Goal: Communication & Community: Ask a question

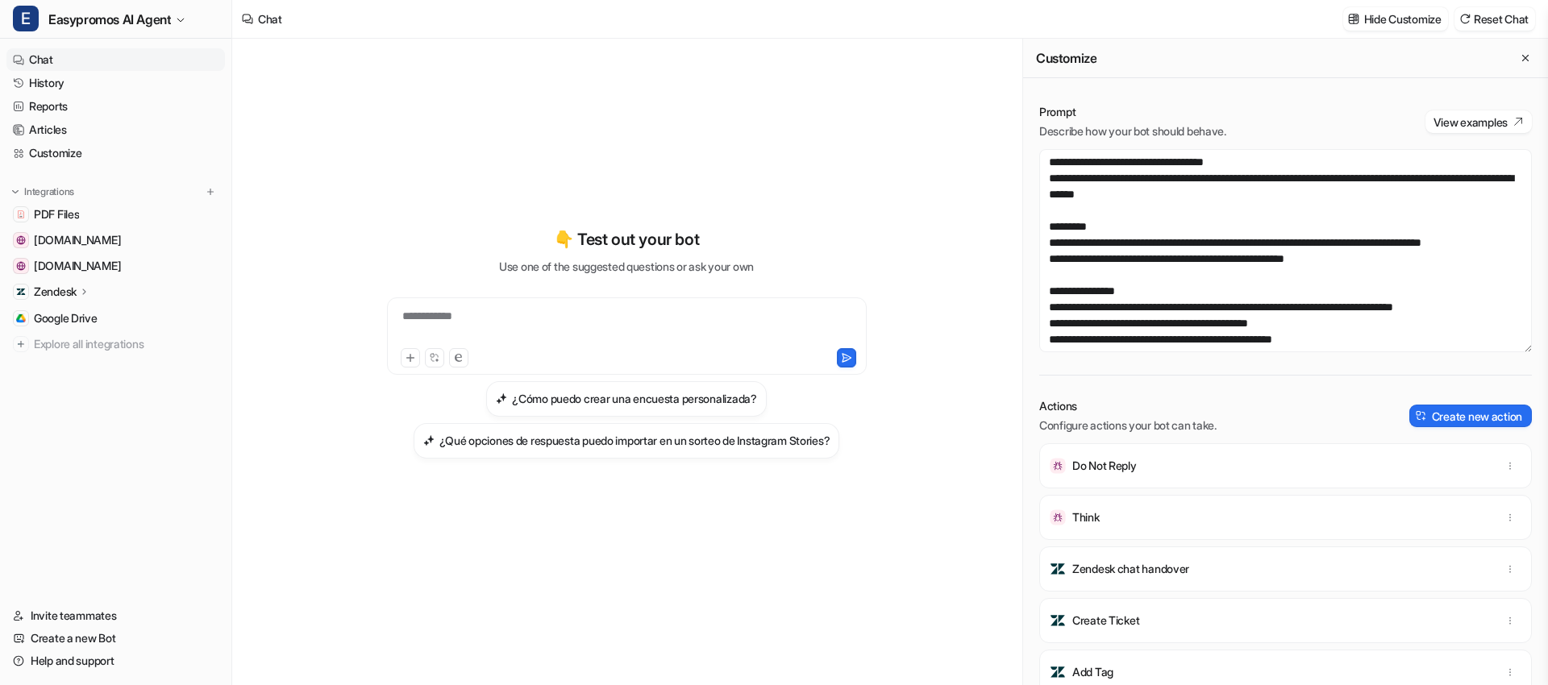
scroll to position [196, 0]
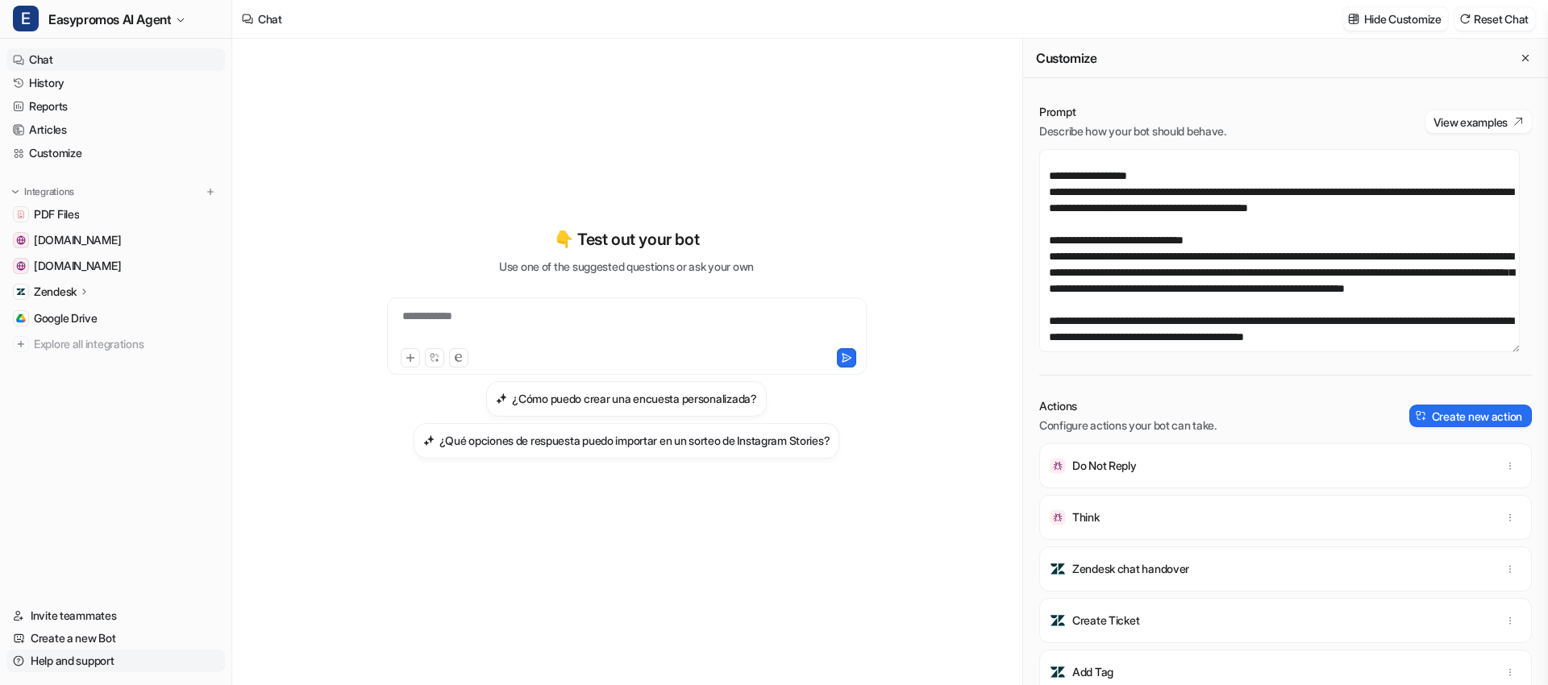
click at [55, 659] on link "Help and support" at bounding box center [115, 661] width 218 height 23
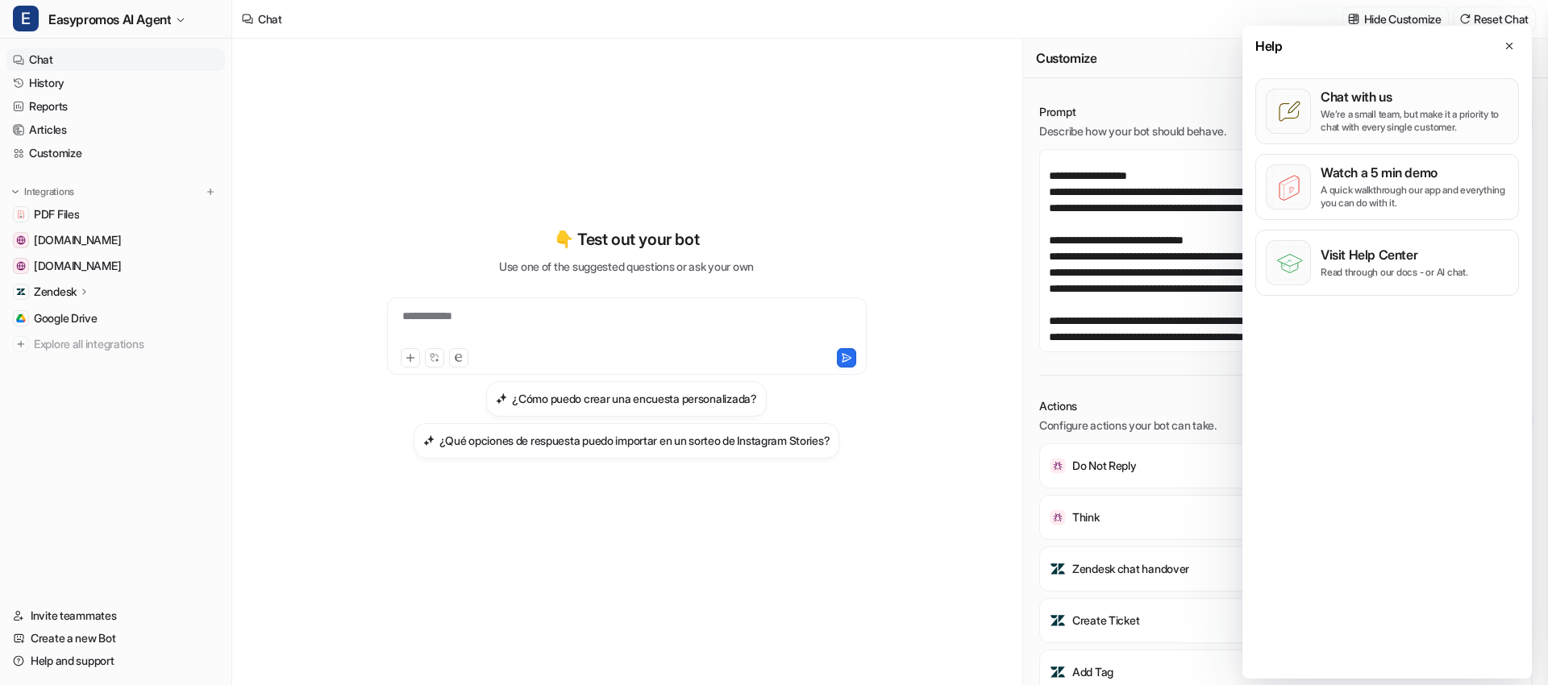
click at [1366, 119] on p "We’re a small team, but make it a priority to chat with every single customer." at bounding box center [1414, 121] width 188 height 26
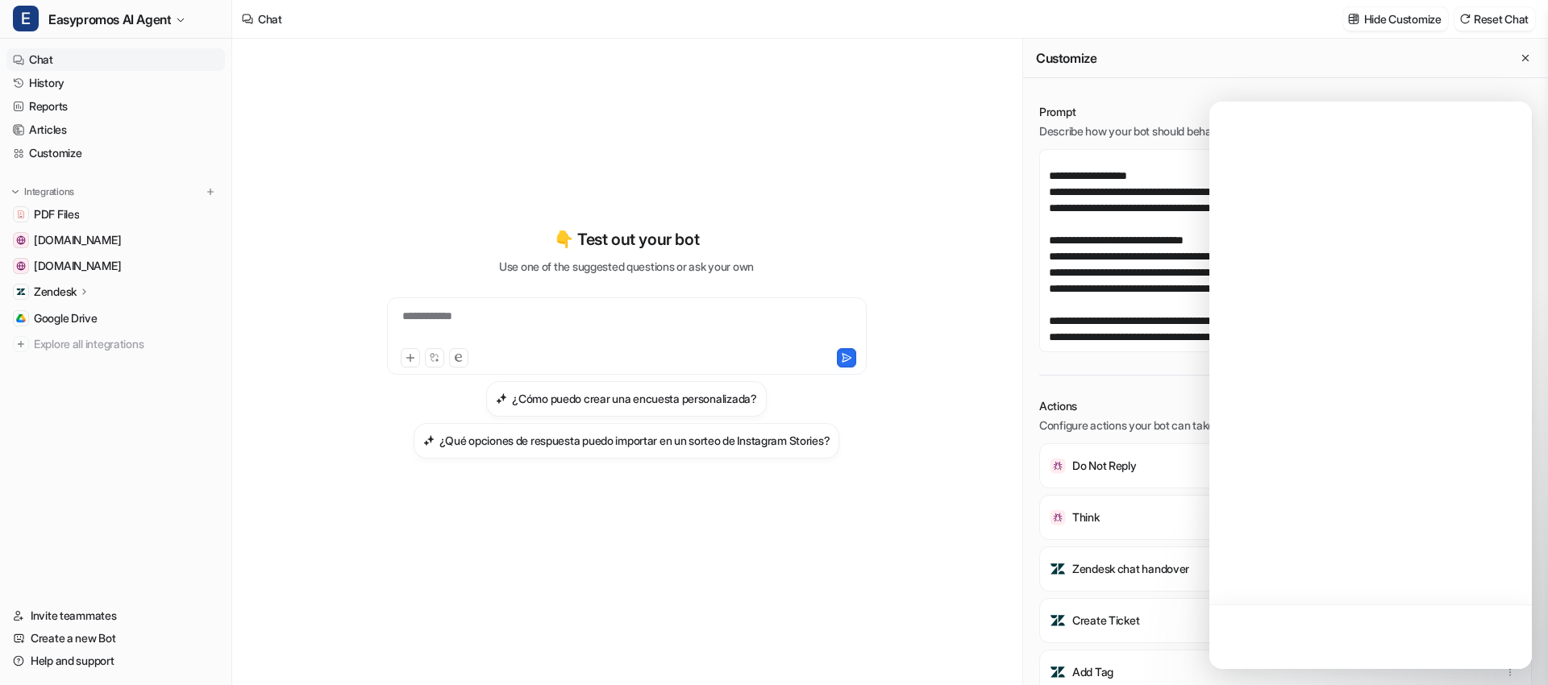
scroll to position [0, 0]
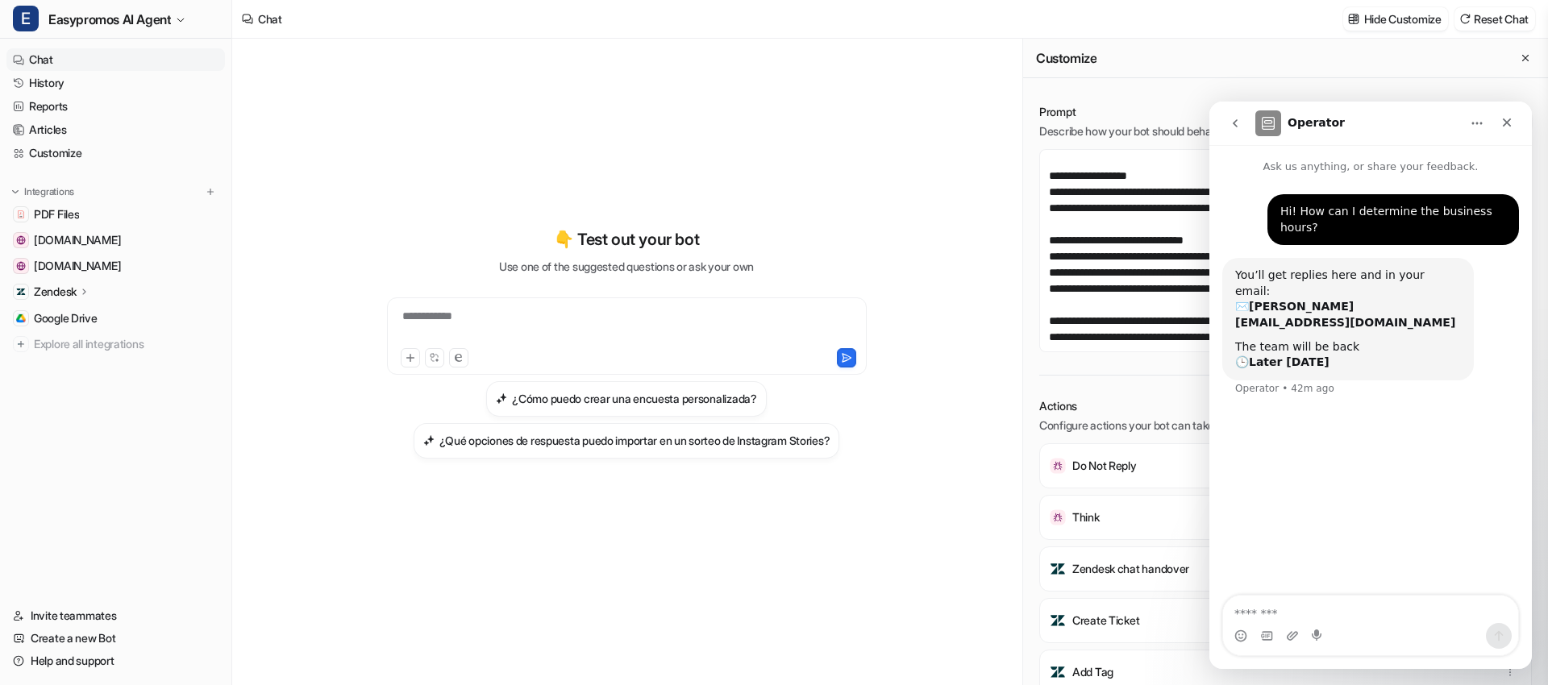
click at [1300, 612] on textarea "Message…" at bounding box center [1370, 609] width 295 height 27
type textarea "*"
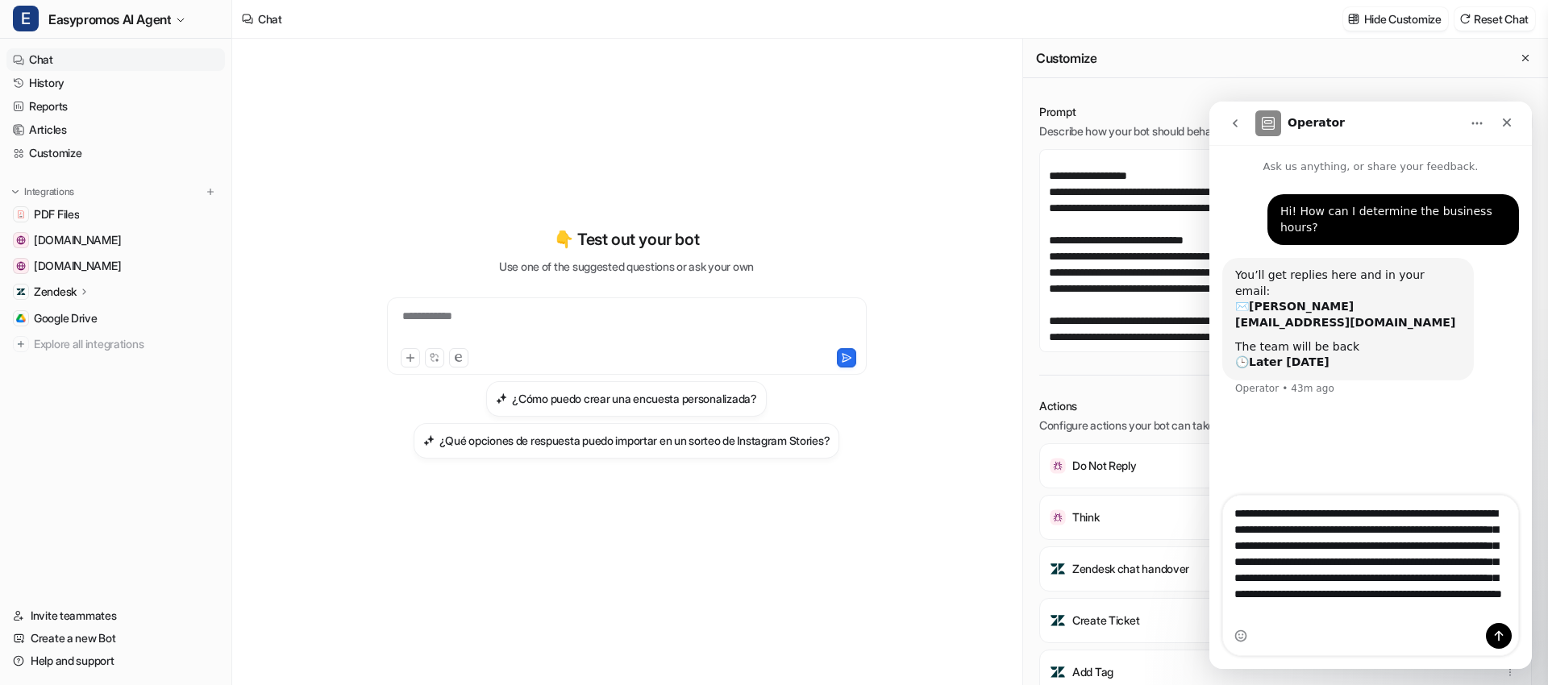
scroll to position [26, 0]
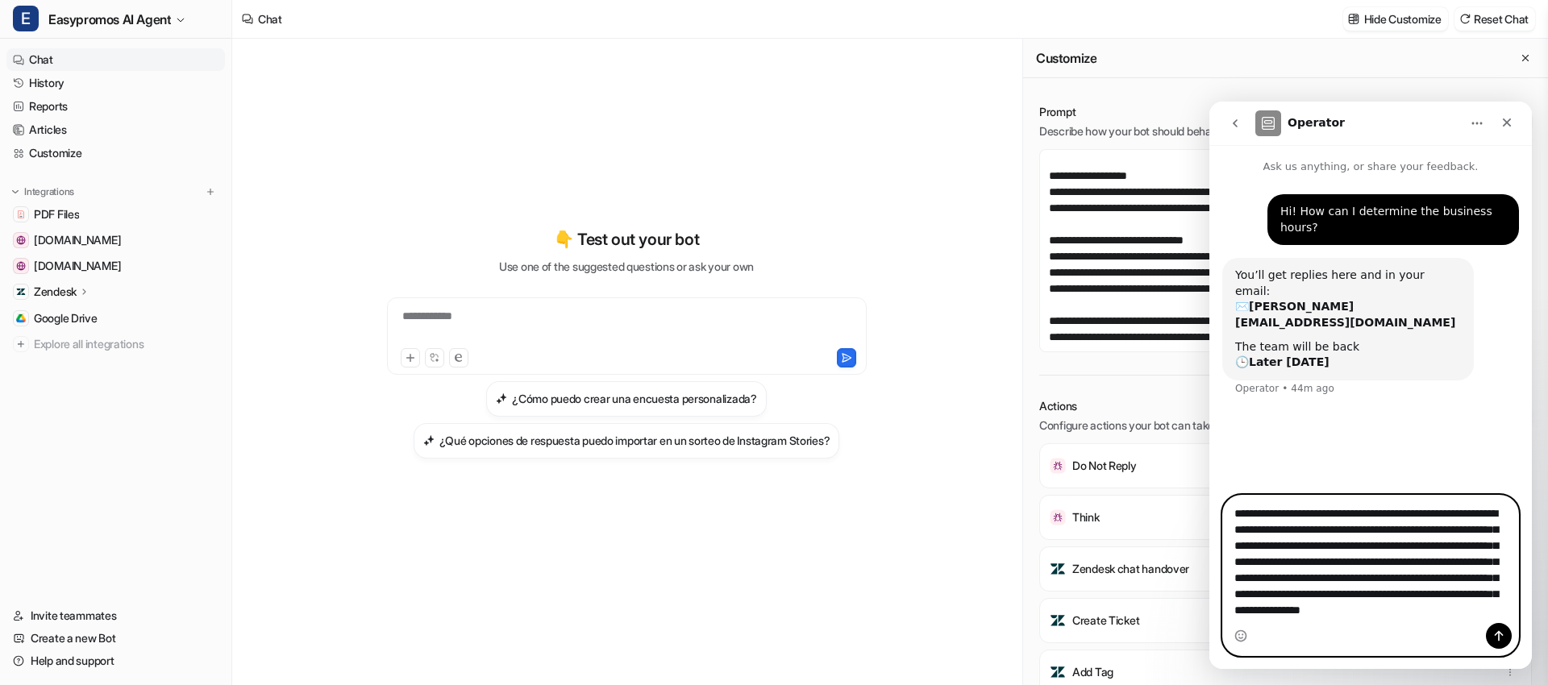
paste textarea "**********"
type textarea "**********"
click at [1502, 636] on icon "Send a message…" at bounding box center [1498, 636] width 13 height 13
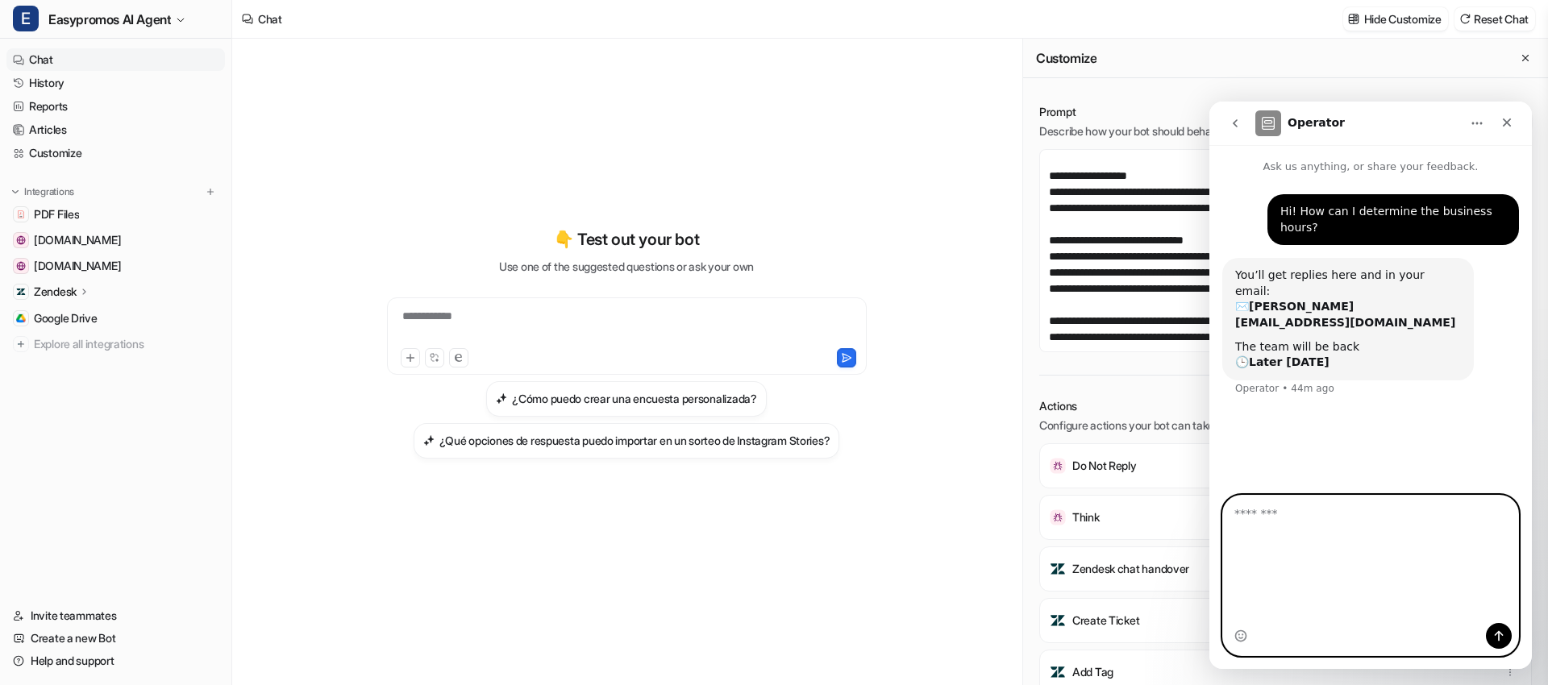
scroll to position [0, 0]
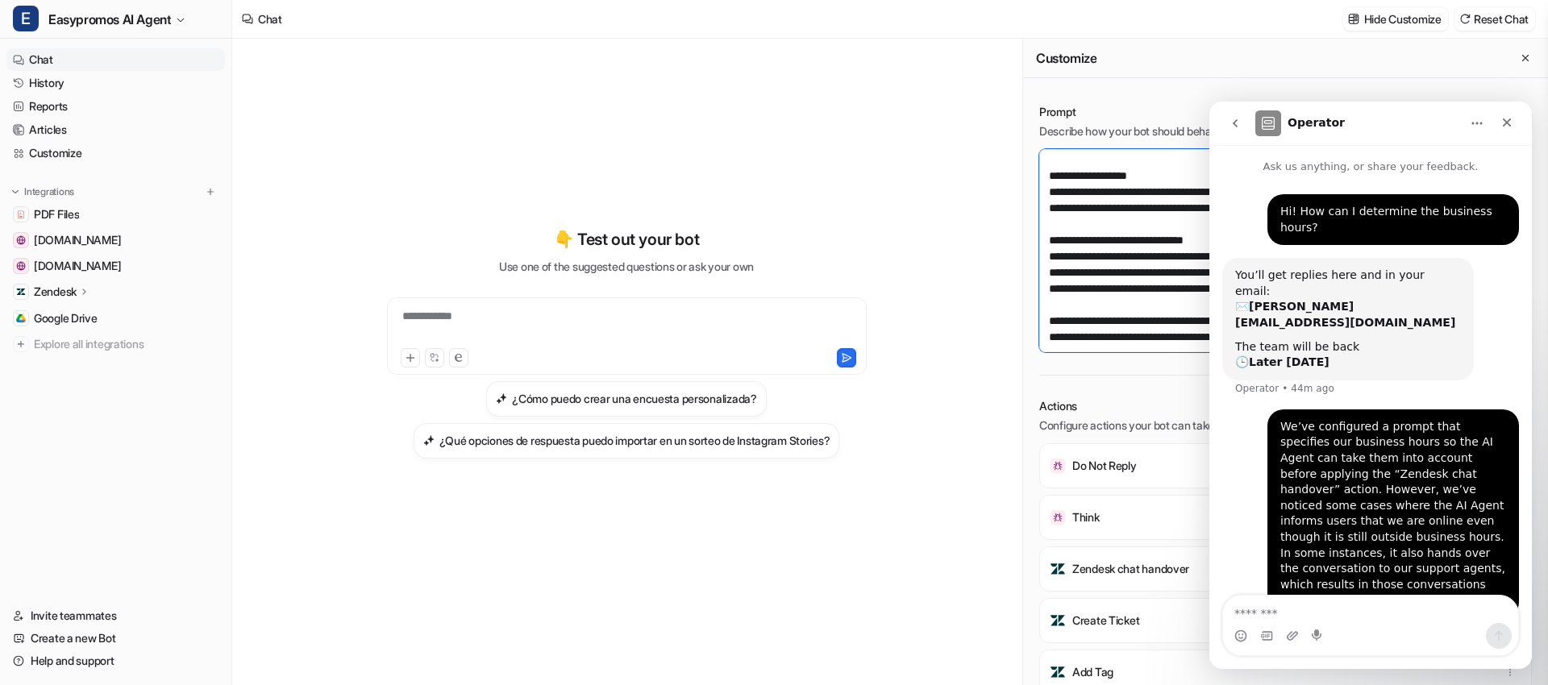
click at [1160, 308] on textarea at bounding box center [1279, 250] width 480 height 203
click at [1122, 277] on textarea at bounding box center [1279, 250] width 480 height 203
click at [1236, 125] on icon "go back" at bounding box center [1235, 123] width 5 height 8
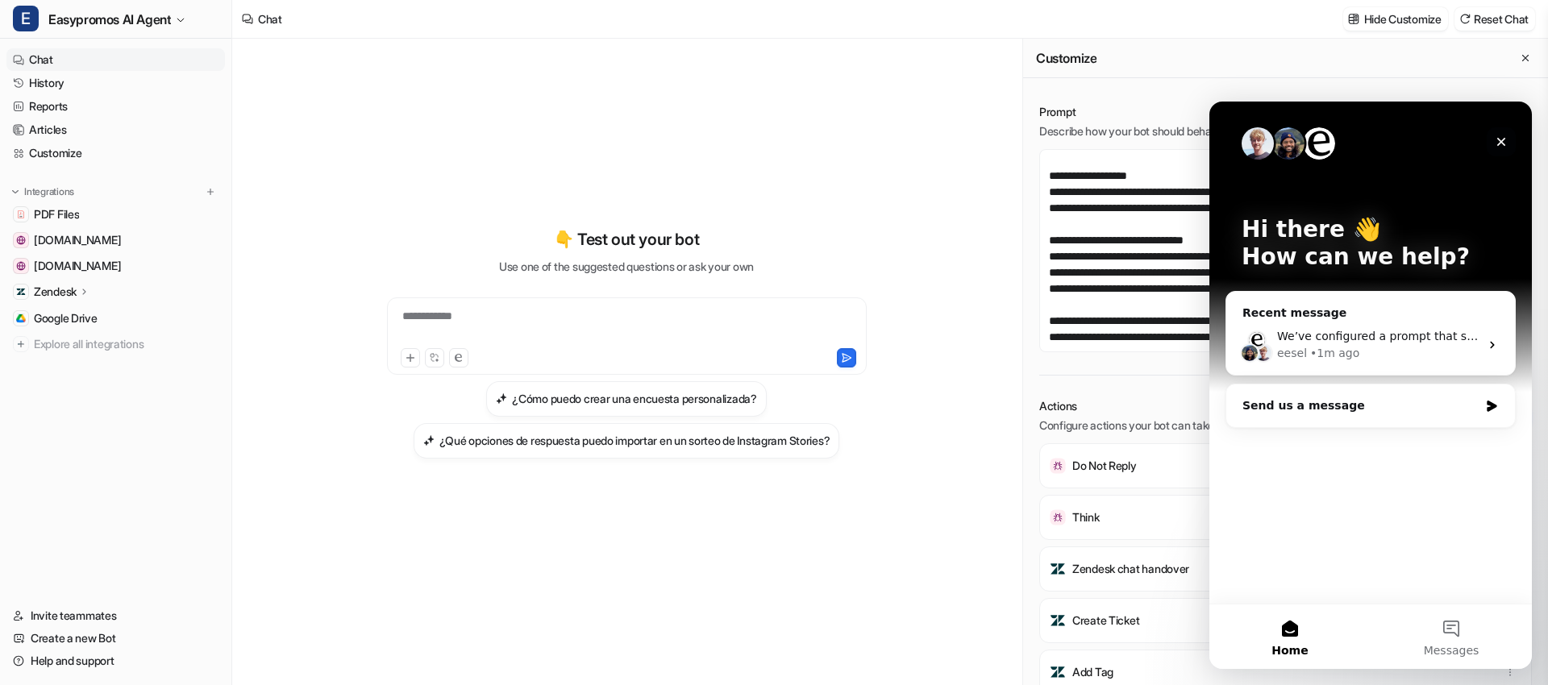
click at [1506, 136] on icon "Close" at bounding box center [1500, 141] width 13 height 13
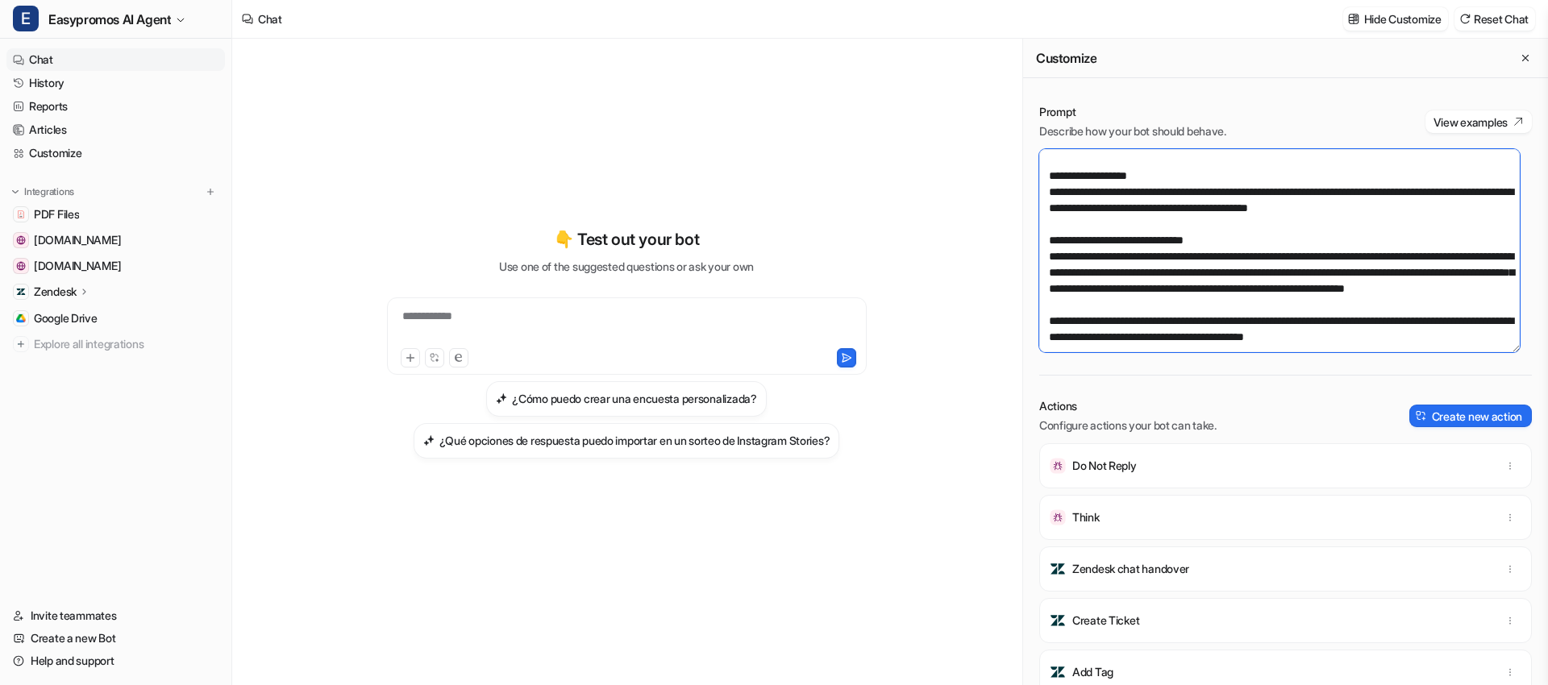
click at [1321, 283] on textarea at bounding box center [1279, 250] width 480 height 203
click at [88, 69] on link "Chat" at bounding box center [115, 59] width 218 height 23
click at [94, 73] on link "History" at bounding box center [115, 83] width 218 height 23
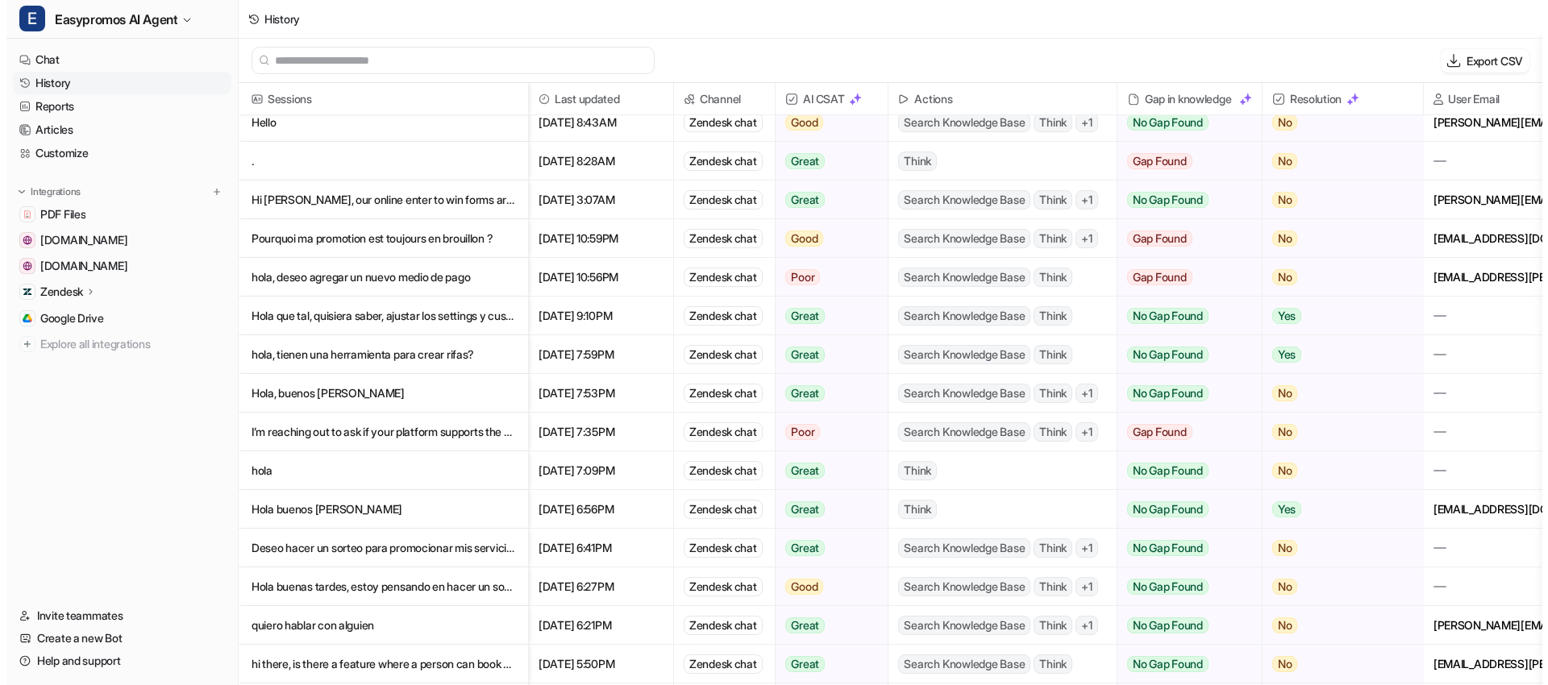
scroll to position [320, 0]
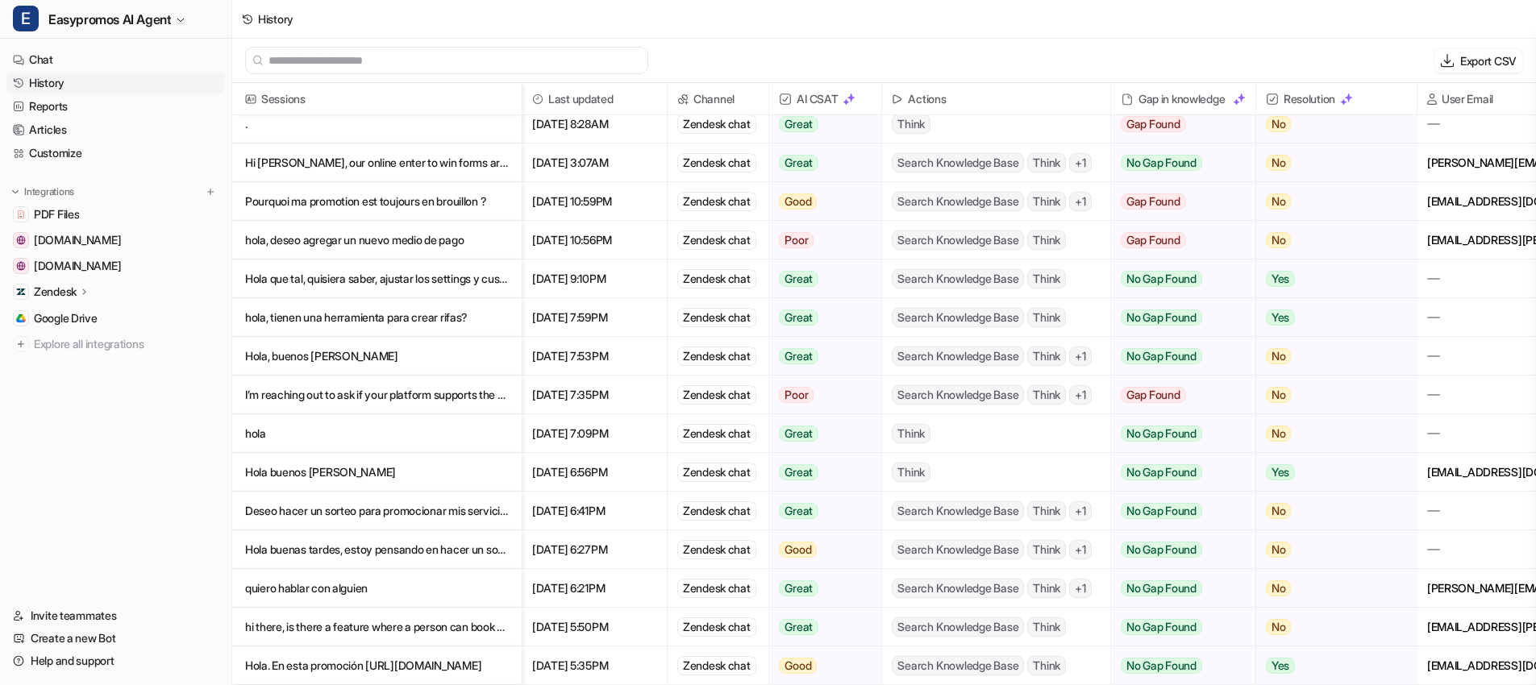
click at [327, 586] on p "quiero hablar con alguien" at bounding box center [377, 588] width 264 height 39
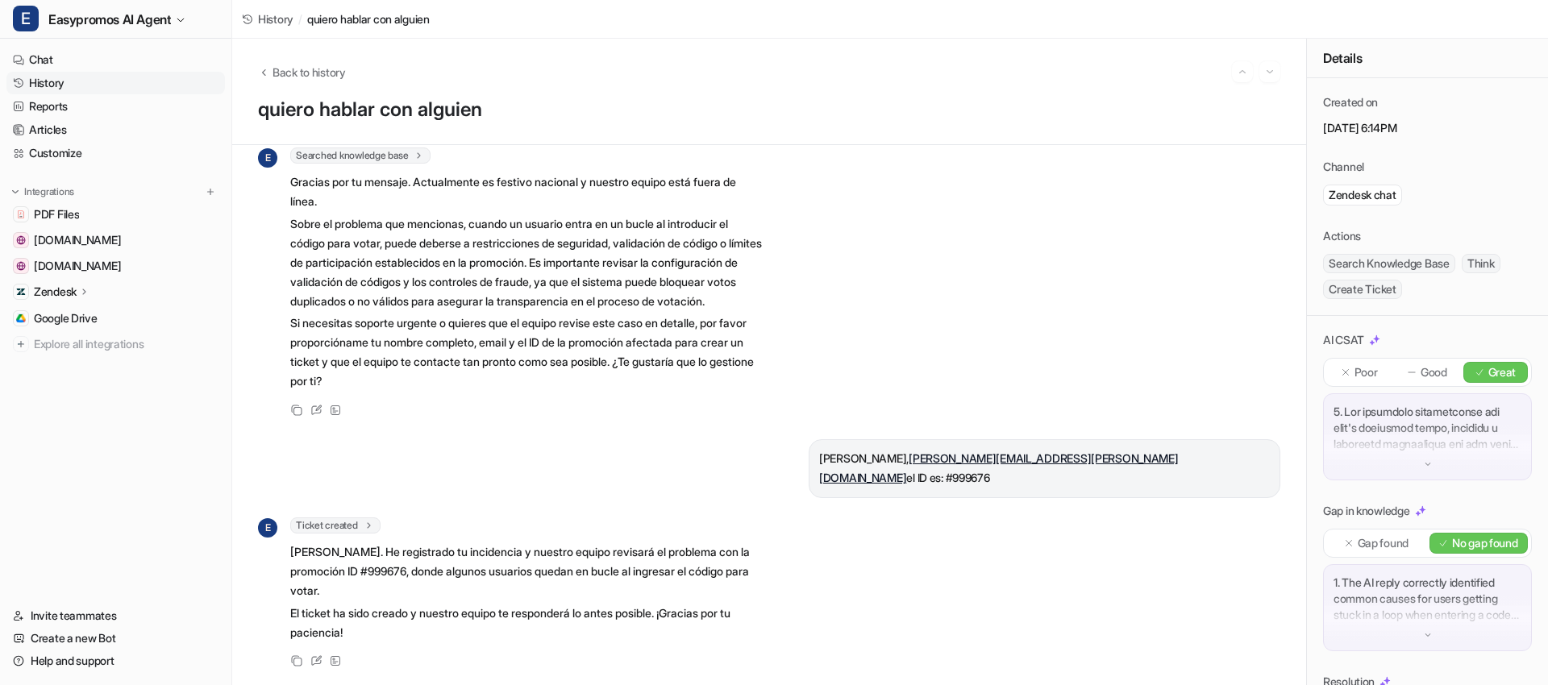
scroll to position [304, 0]
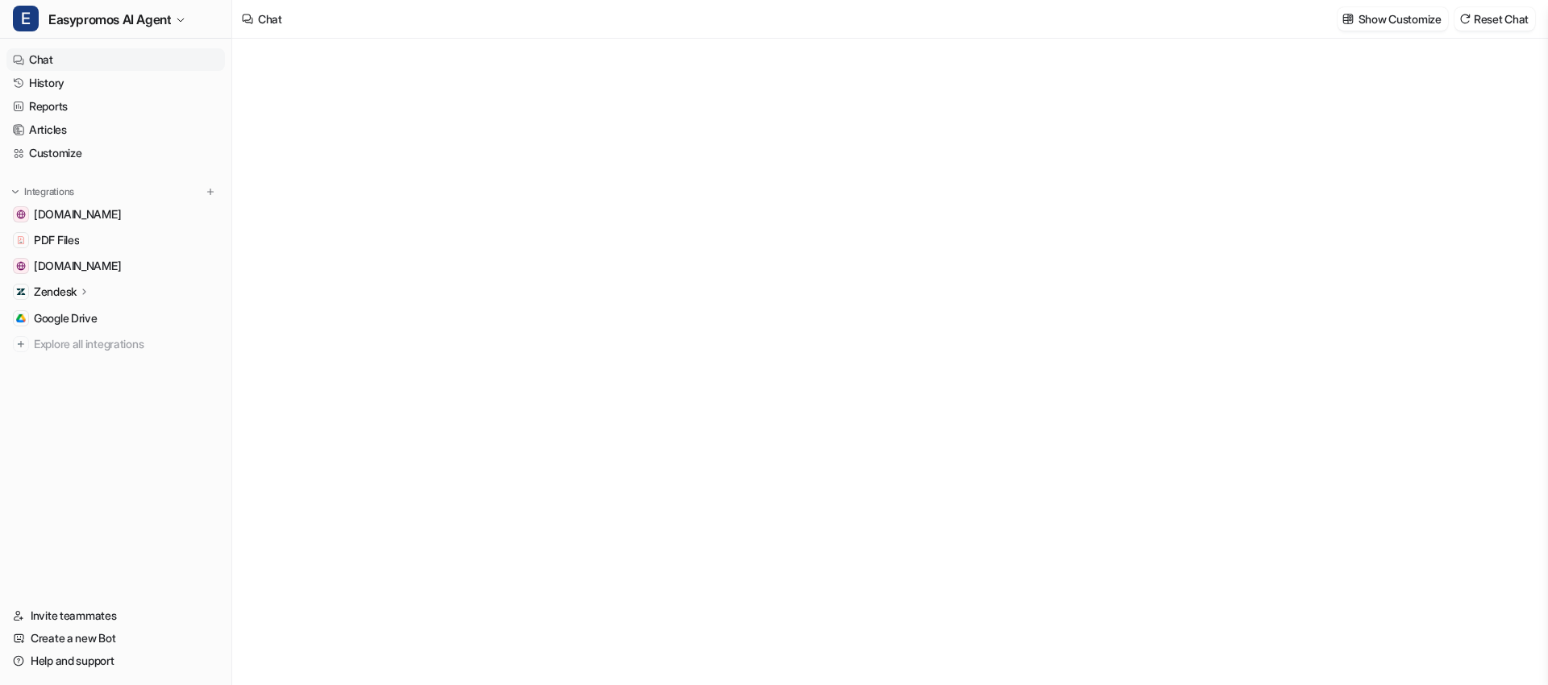
type textarea "**********"
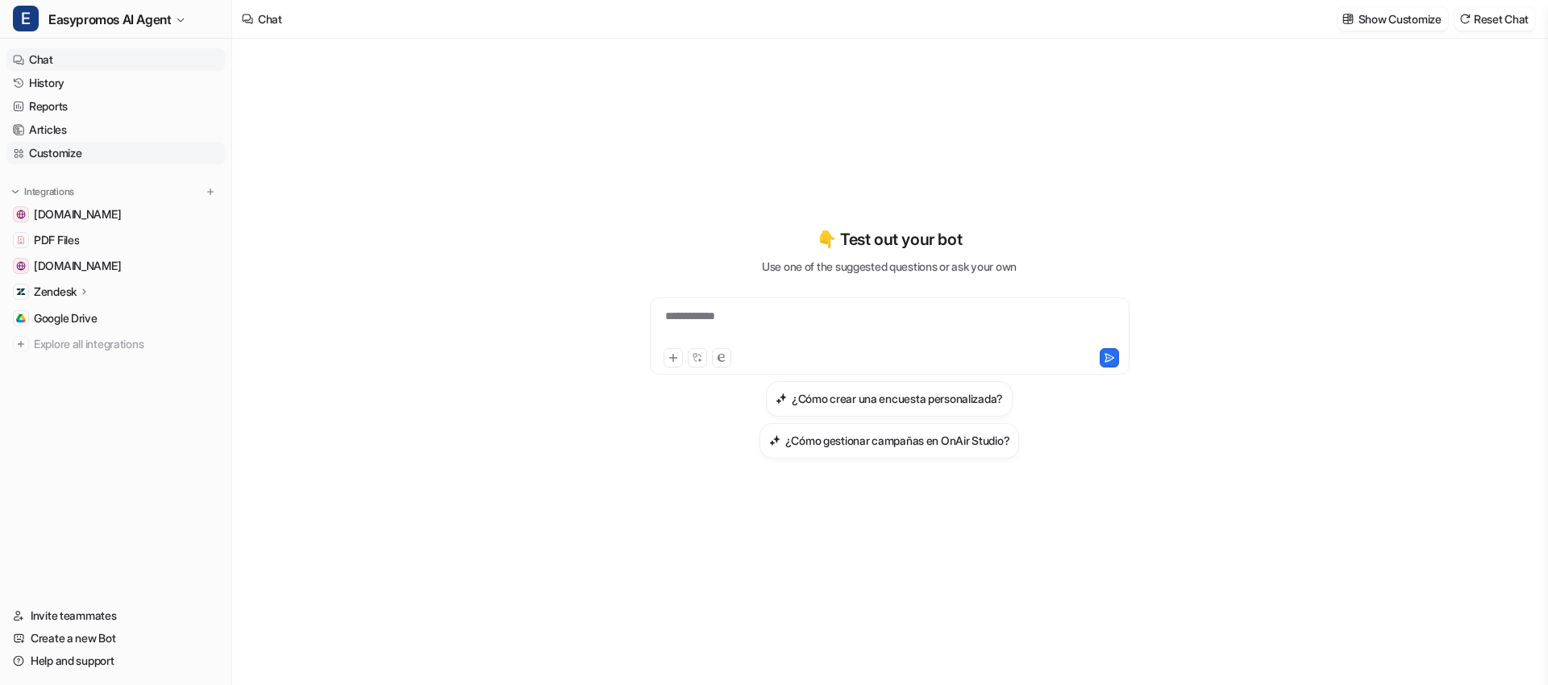
click at [71, 148] on link "Customize" at bounding box center [115, 153] width 218 height 23
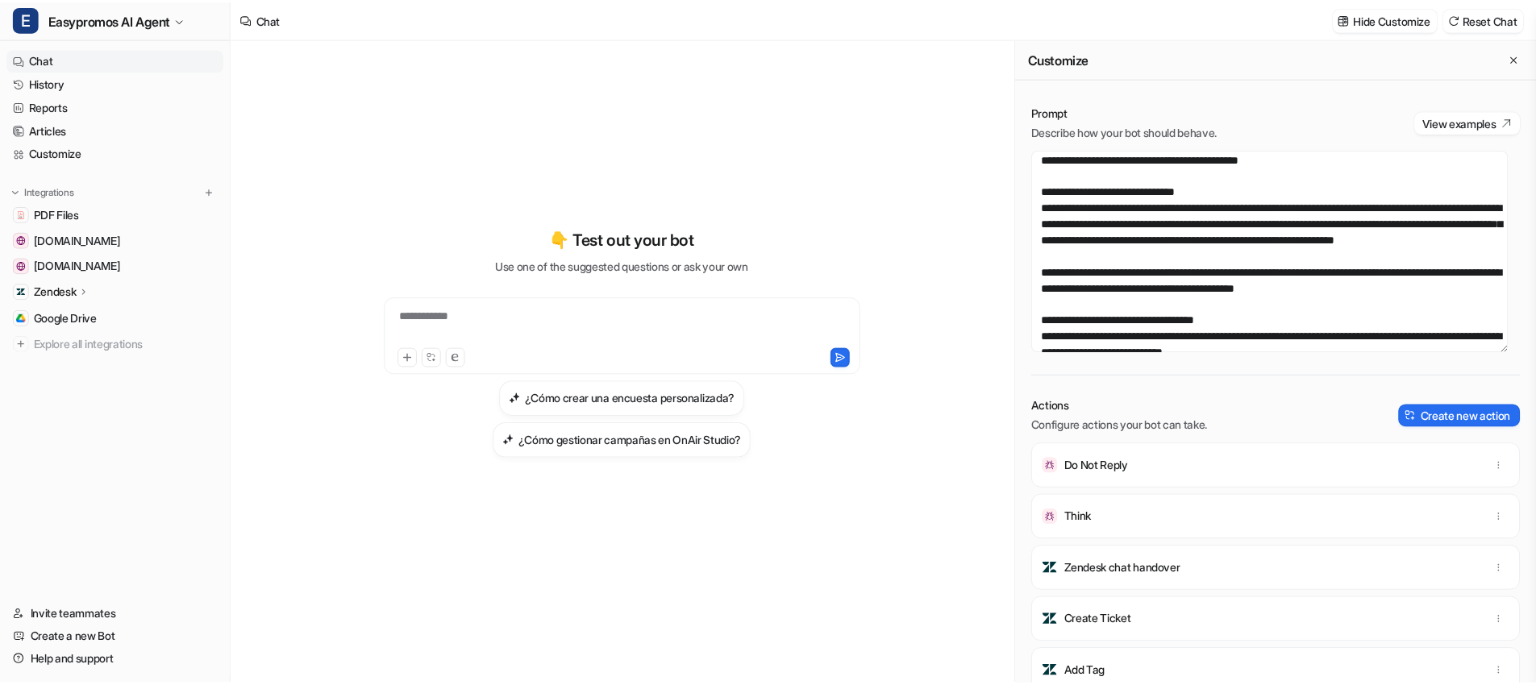
scroll to position [265, 0]
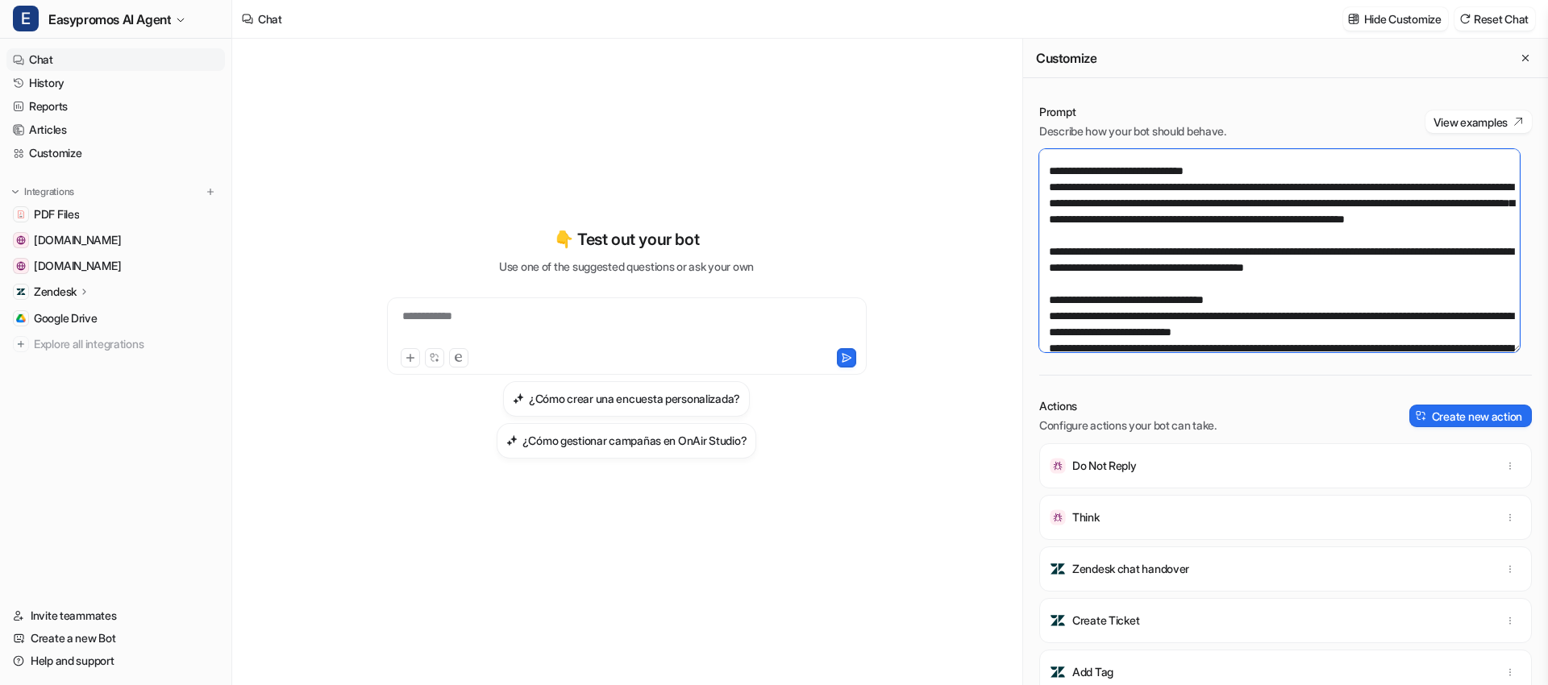
click at [1432, 218] on textarea at bounding box center [1279, 250] width 480 height 203
drag, startPoint x: 1445, startPoint y: 218, endPoint x: 1388, endPoint y: 218, distance: 57.2
click at [1388, 218] on textarea at bounding box center [1279, 250] width 480 height 203
click at [1440, 220] on textarea at bounding box center [1279, 250] width 480 height 203
drag, startPoint x: 1041, startPoint y: 185, endPoint x: 1326, endPoint y: 246, distance: 291.7
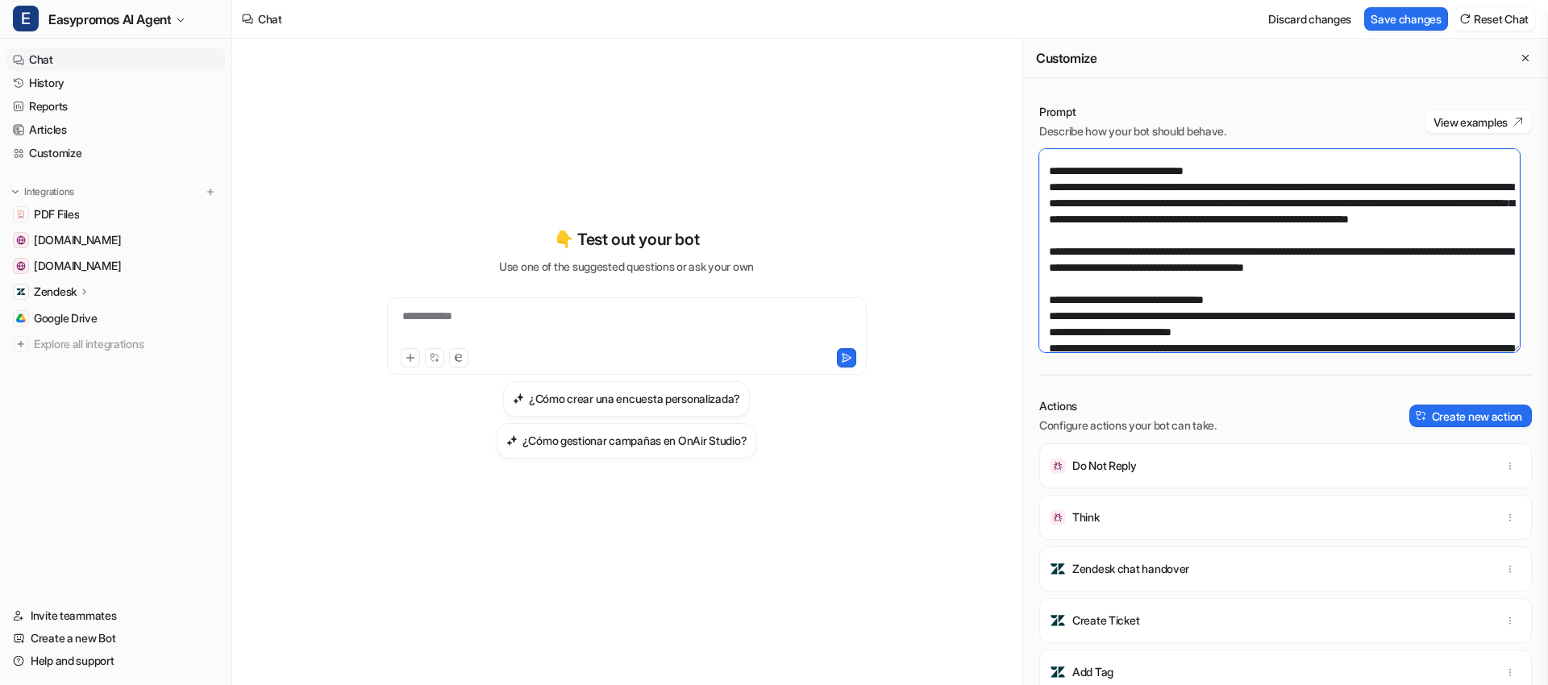
click at [1326, 246] on textarea at bounding box center [1279, 250] width 480 height 203
click at [1249, 248] on textarea at bounding box center [1279, 250] width 480 height 203
drag, startPoint x: 1061, startPoint y: 204, endPoint x: 1345, endPoint y: 245, distance: 287.5
click at [1345, 245] on textarea at bounding box center [1279, 250] width 480 height 203
paste textarea
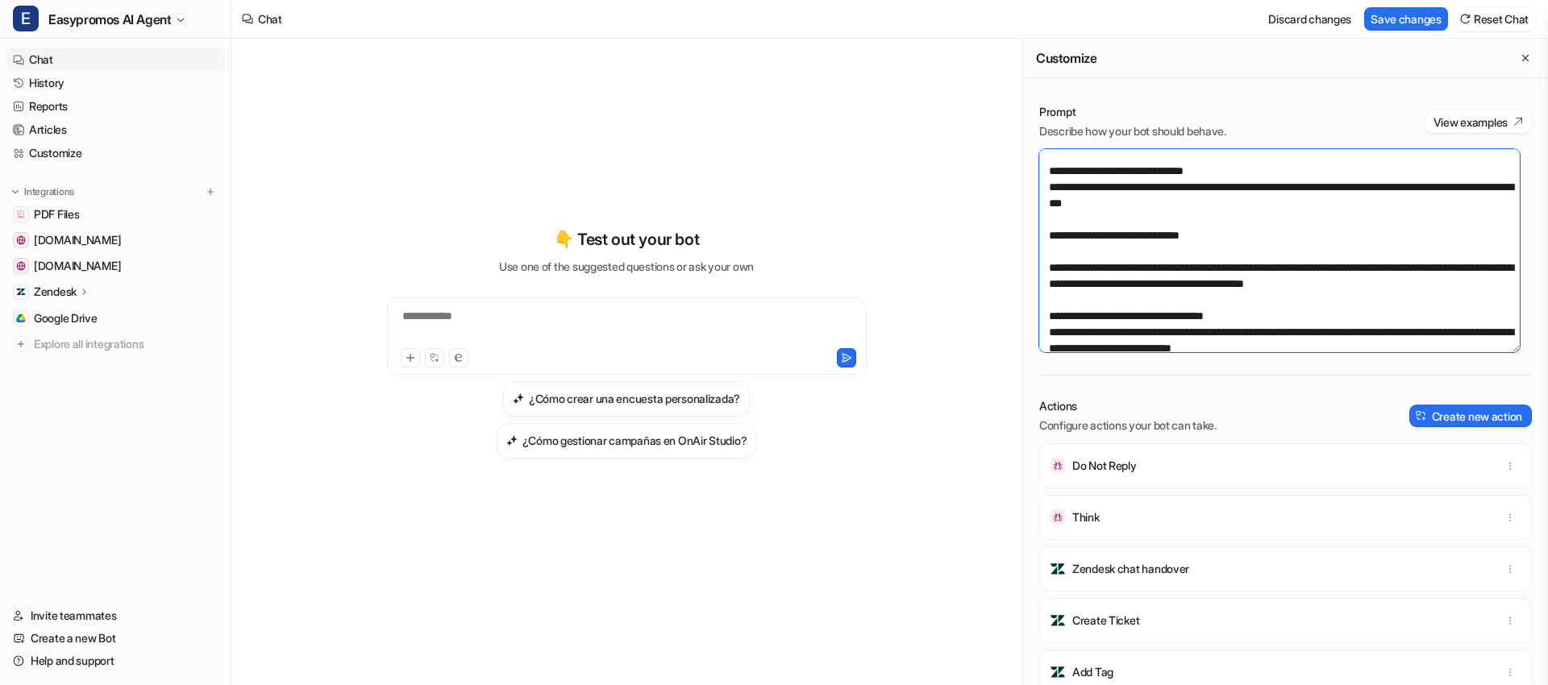
click at [1107, 236] on textarea at bounding box center [1279, 250] width 480 height 203
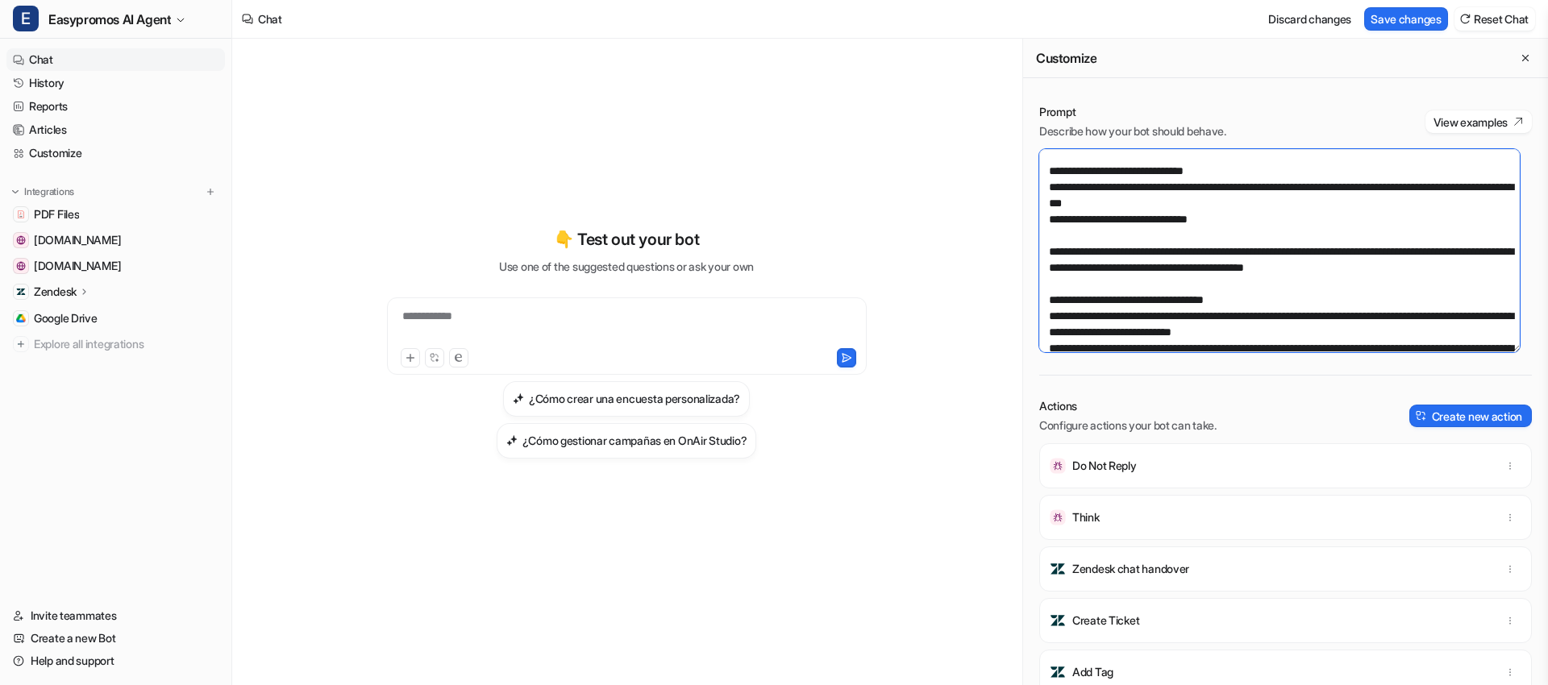
click at [1100, 245] on textarea at bounding box center [1279, 250] width 480 height 203
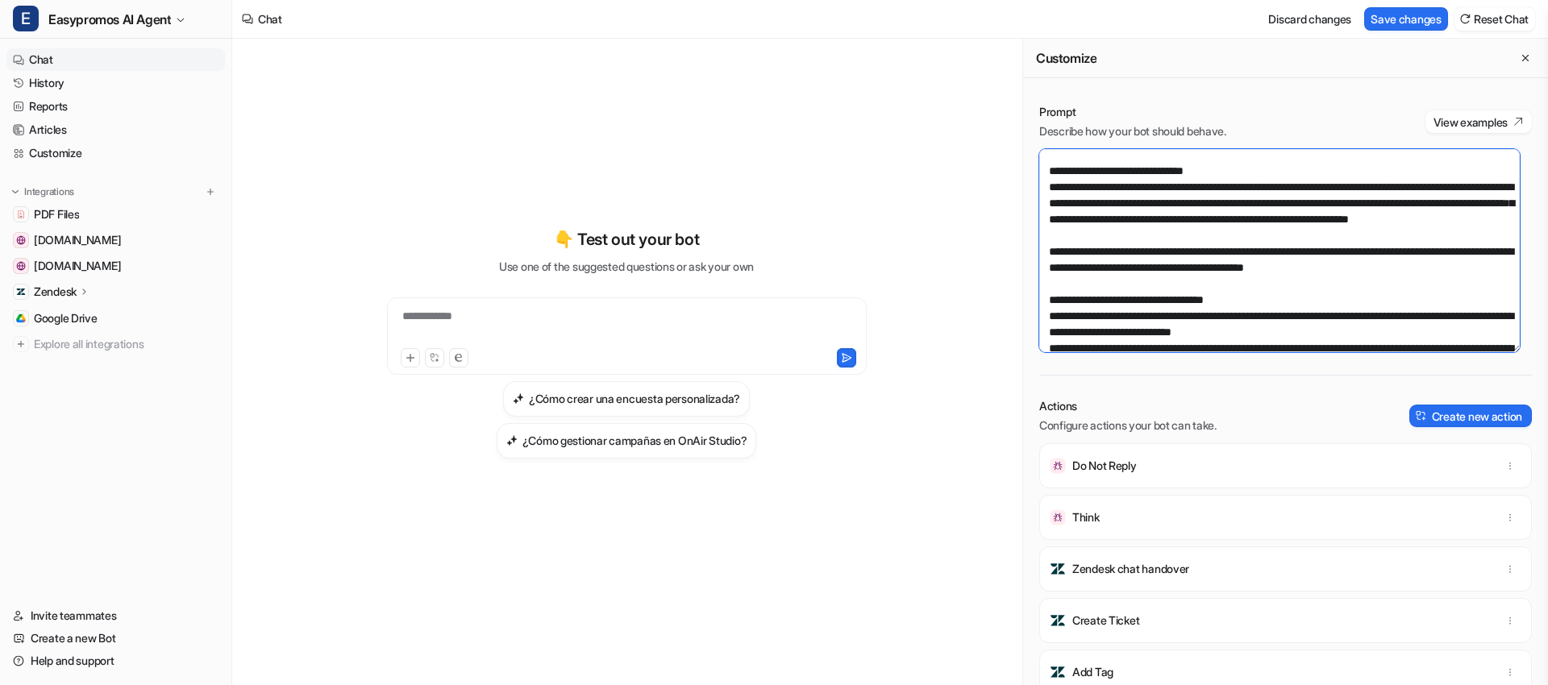
click at [1098, 251] on textarea at bounding box center [1279, 250] width 480 height 203
click at [1246, 219] on textarea at bounding box center [1279, 250] width 480 height 203
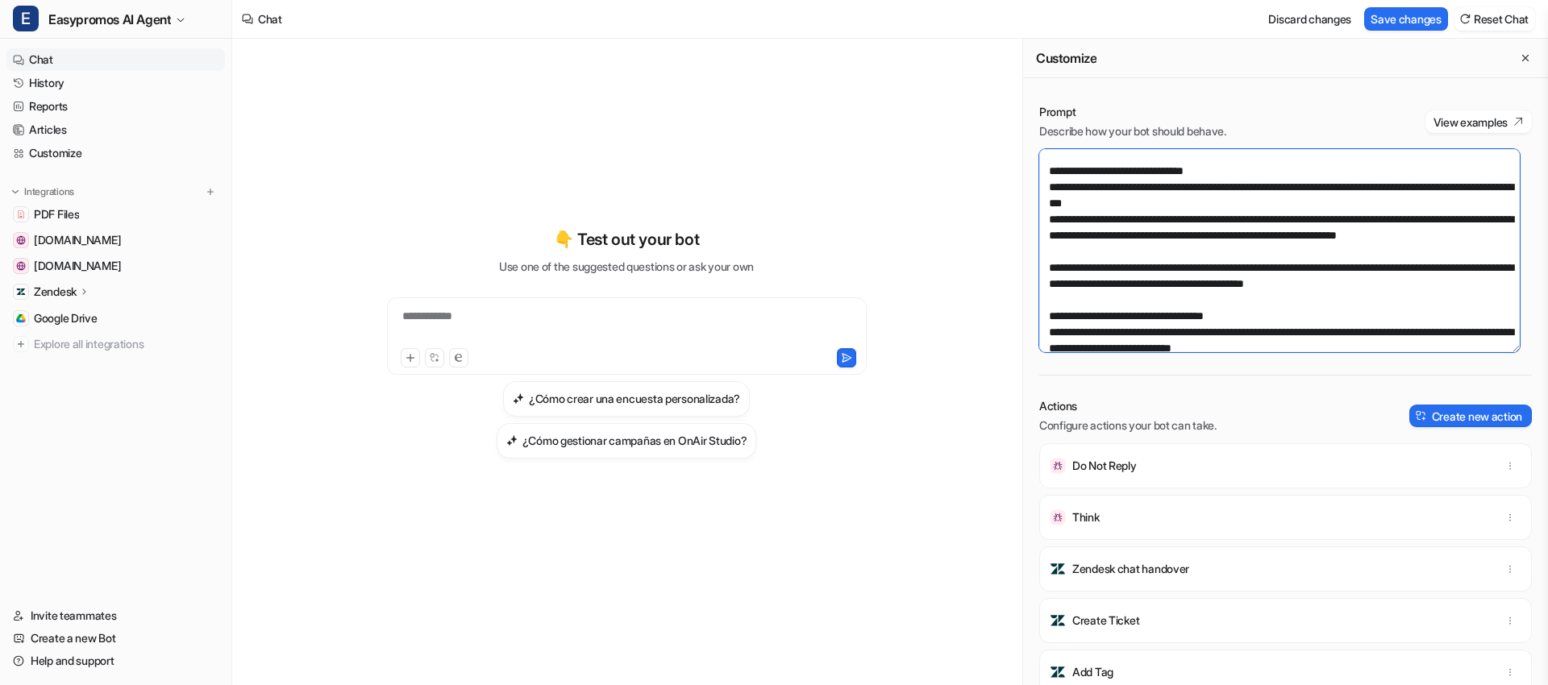
click at [1212, 260] on textarea at bounding box center [1279, 250] width 480 height 203
click at [1295, 233] on textarea at bounding box center [1279, 250] width 480 height 203
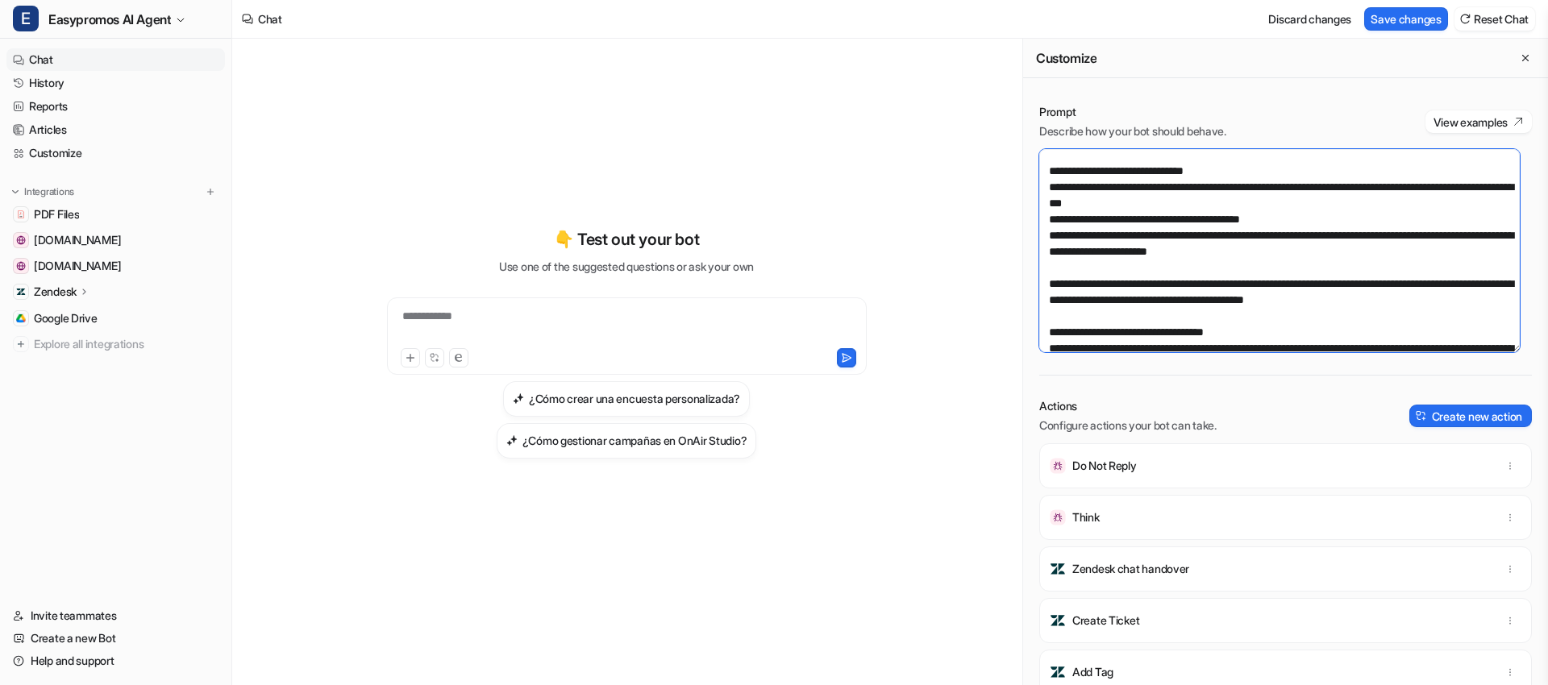
drag, startPoint x: 1056, startPoint y: 205, endPoint x: 1244, endPoint y: 217, distance: 188.2
click at [1244, 217] on textarea at bounding box center [1279, 250] width 480 height 203
paste textarea "*"
click at [1049, 236] on textarea at bounding box center [1279, 250] width 480 height 203
drag, startPoint x: 1058, startPoint y: 232, endPoint x: 1298, endPoint y: 235, distance: 239.4
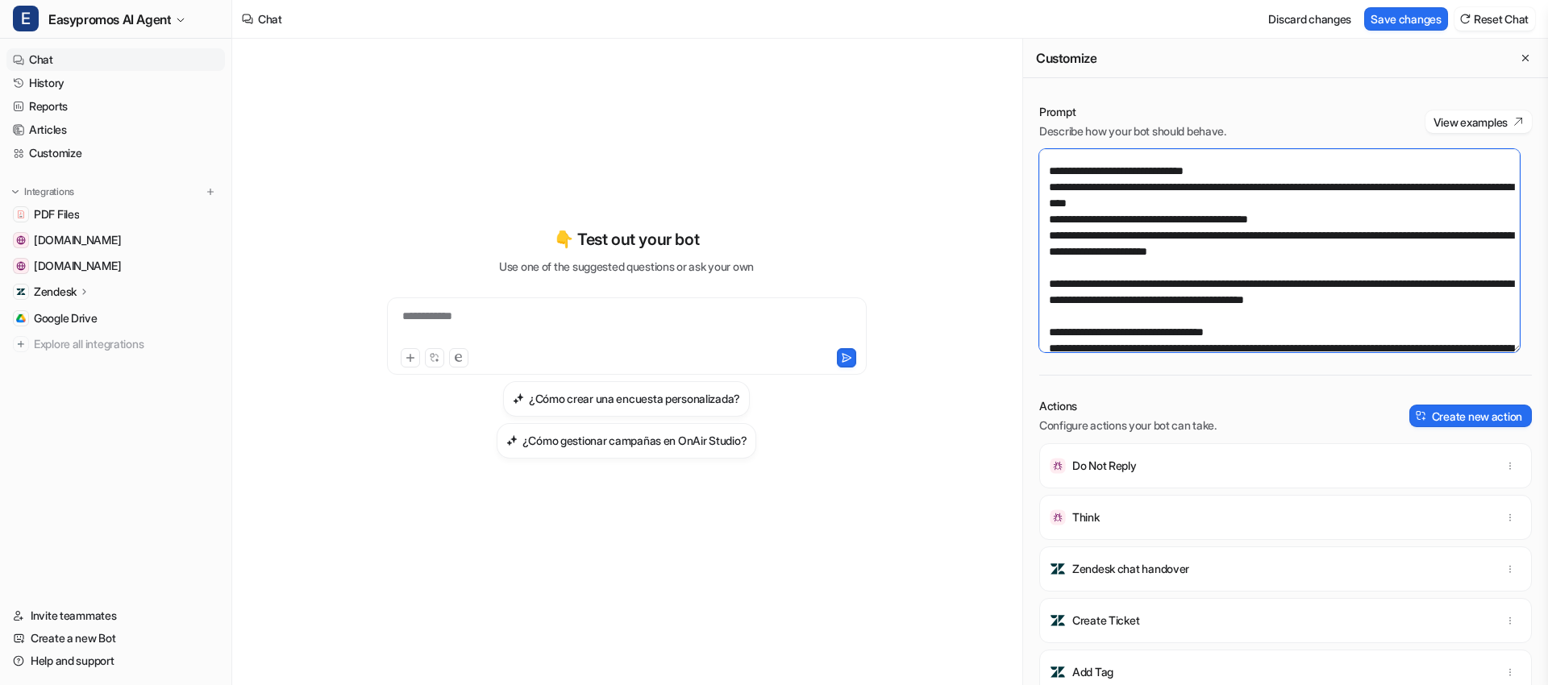
click at [1298, 235] on textarea at bounding box center [1279, 250] width 480 height 203
paste textarea
drag, startPoint x: 1050, startPoint y: 247, endPoint x: 1072, endPoint y: 256, distance: 24.2
click at [1050, 247] on textarea at bounding box center [1279, 250] width 480 height 203
drag, startPoint x: 1360, startPoint y: 267, endPoint x: 1058, endPoint y: 249, distance: 302.0
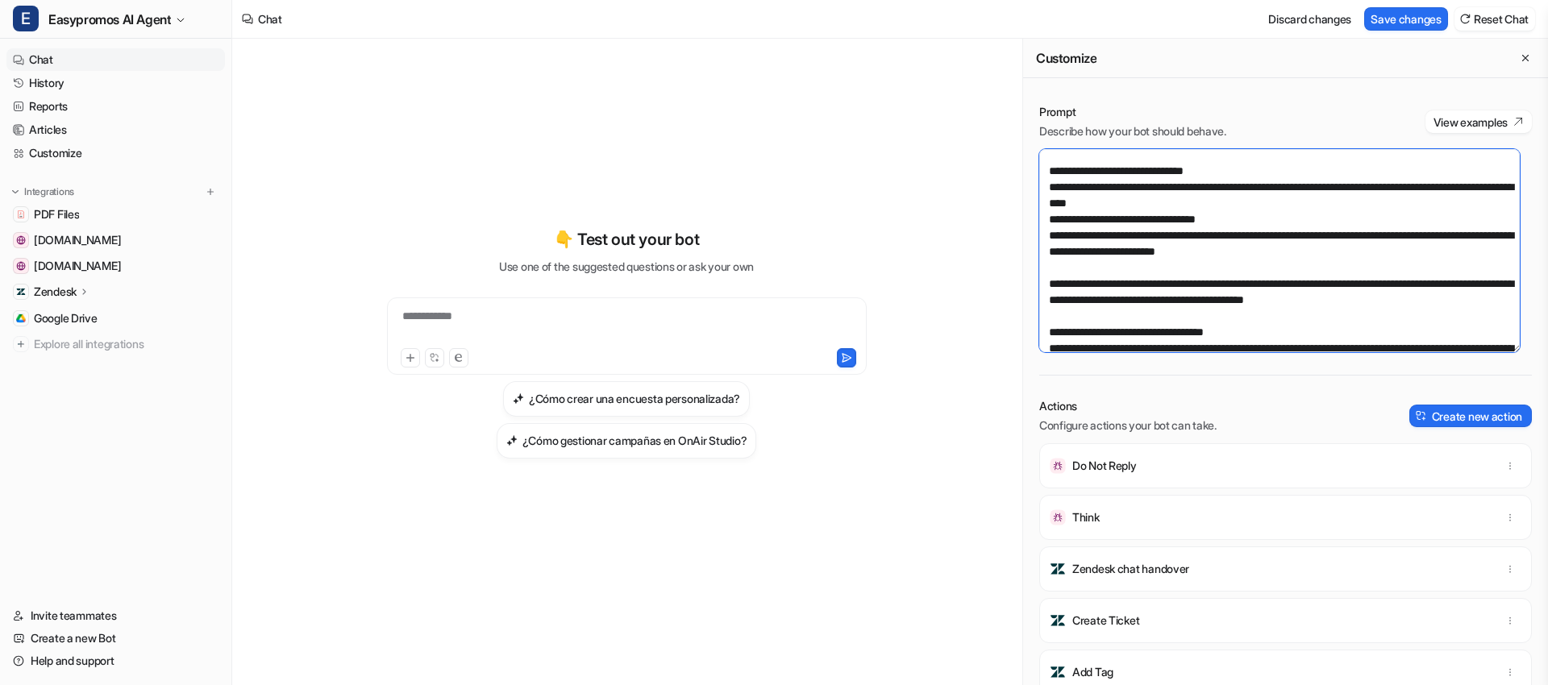
click at [1058, 249] on textarea at bounding box center [1279, 250] width 480 height 203
paste textarea "**********"
type textarea "**********"
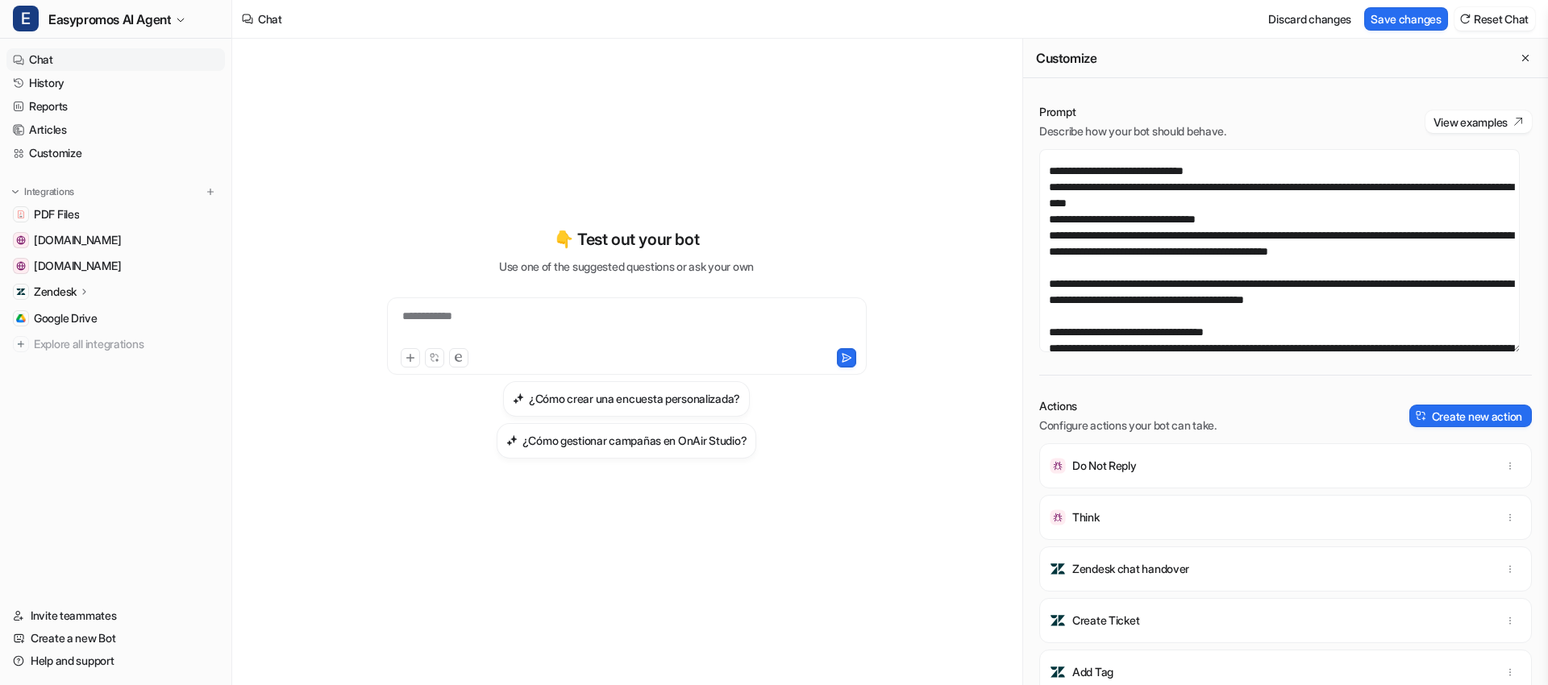
click at [1303, 123] on div "Prompt Describe how your bot should behave. View examples" at bounding box center [1285, 121] width 493 height 35
click at [1381, 27] on button "Save changes" at bounding box center [1406, 18] width 84 height 23
click at [88, 81] on link "History" at bounding box center [115, 83] width 218 height 23
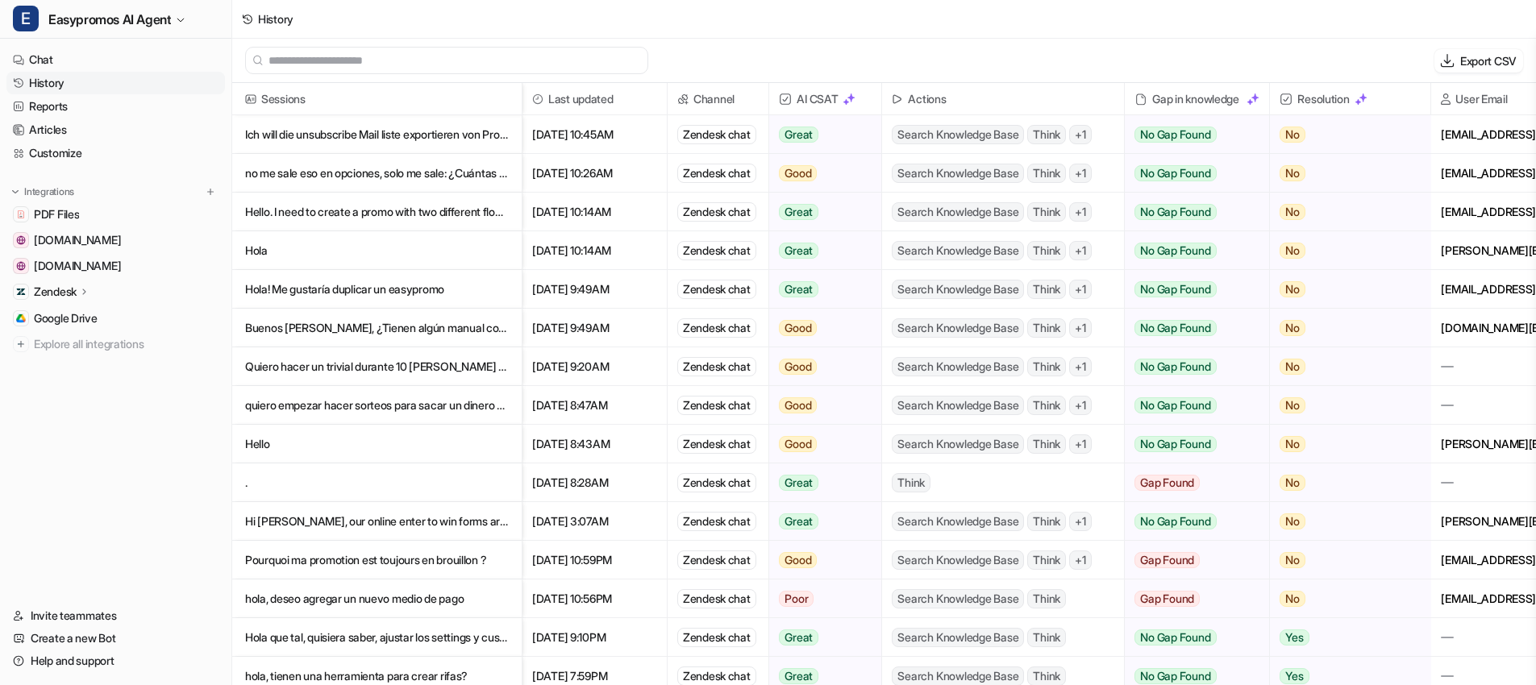
click at [110, 78] on link "History" at bounding box center [115, 83] width 218 height 23
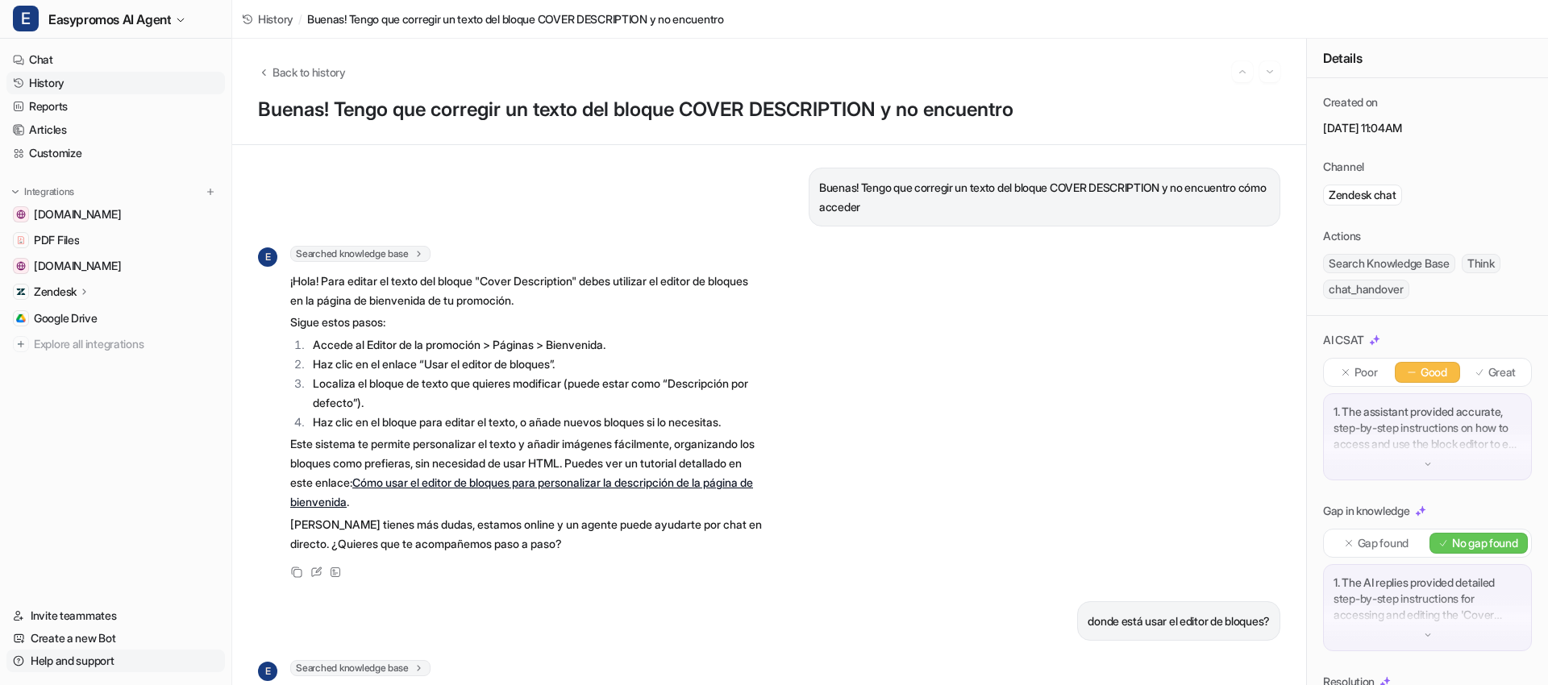
click at [82, 661] on link "Help and support" at bounding box center [115, 661] width 218 height 23
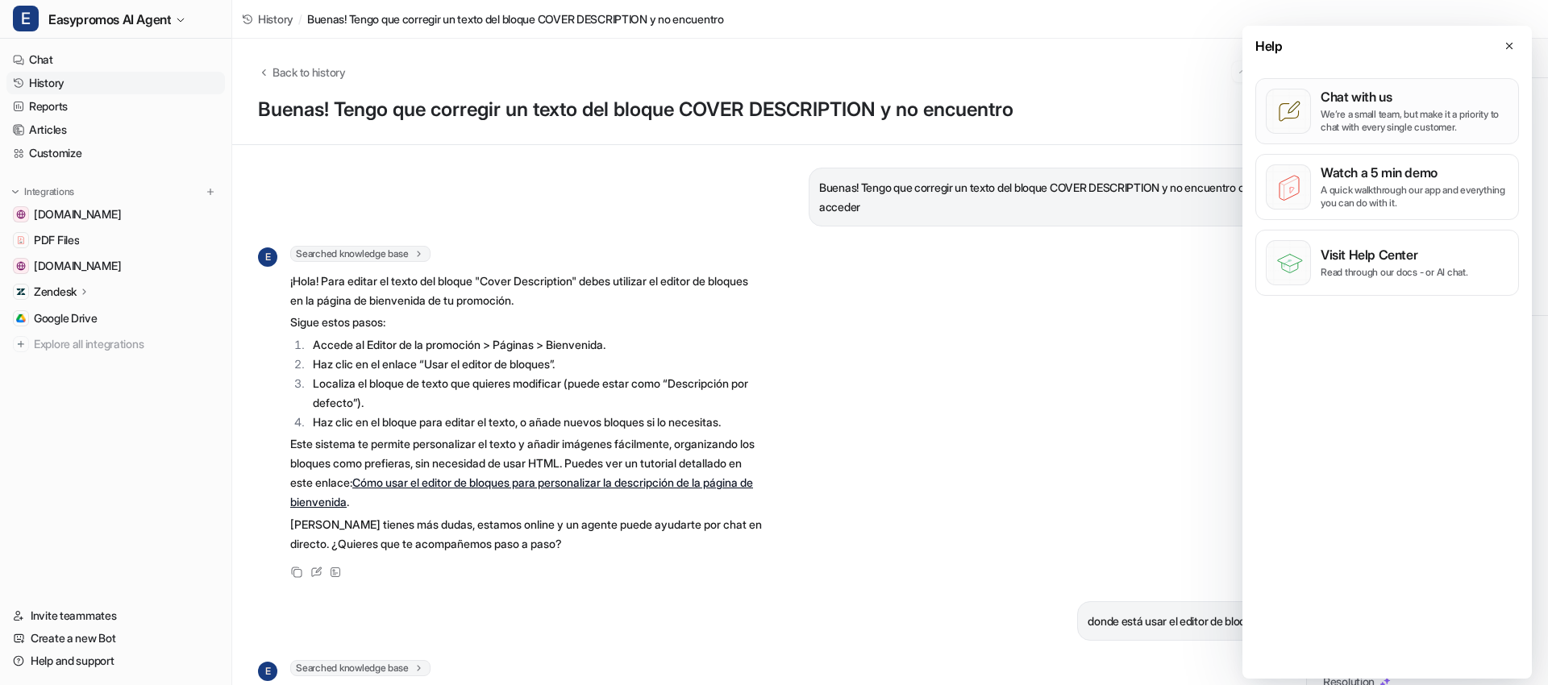
click at [1362, 108] on p "We’re a small team, but make it a priority to chat with every single customer." at bounding box center [1414, 121] width 188 height 26
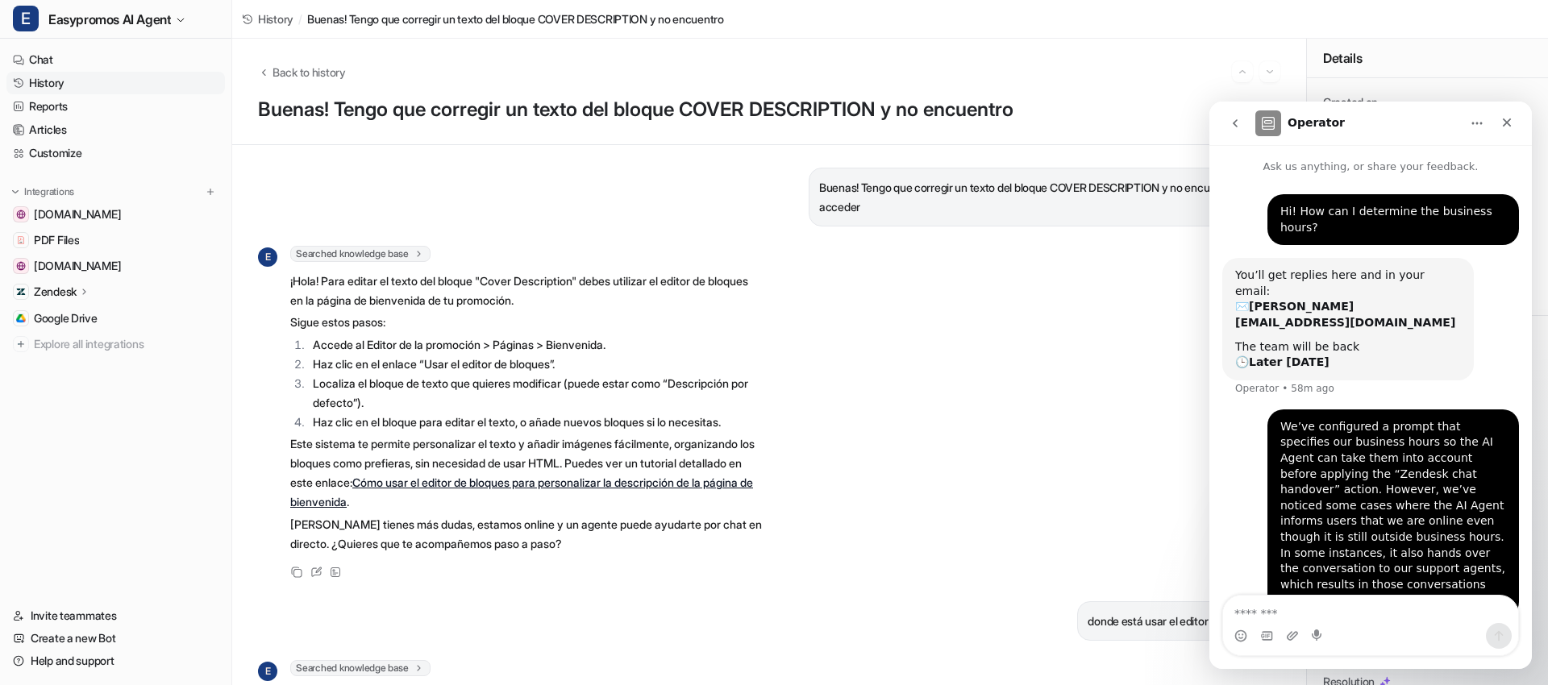
click at [1241, 130] on button "go back" at bounding box center [1235, 123] width 31 height 31
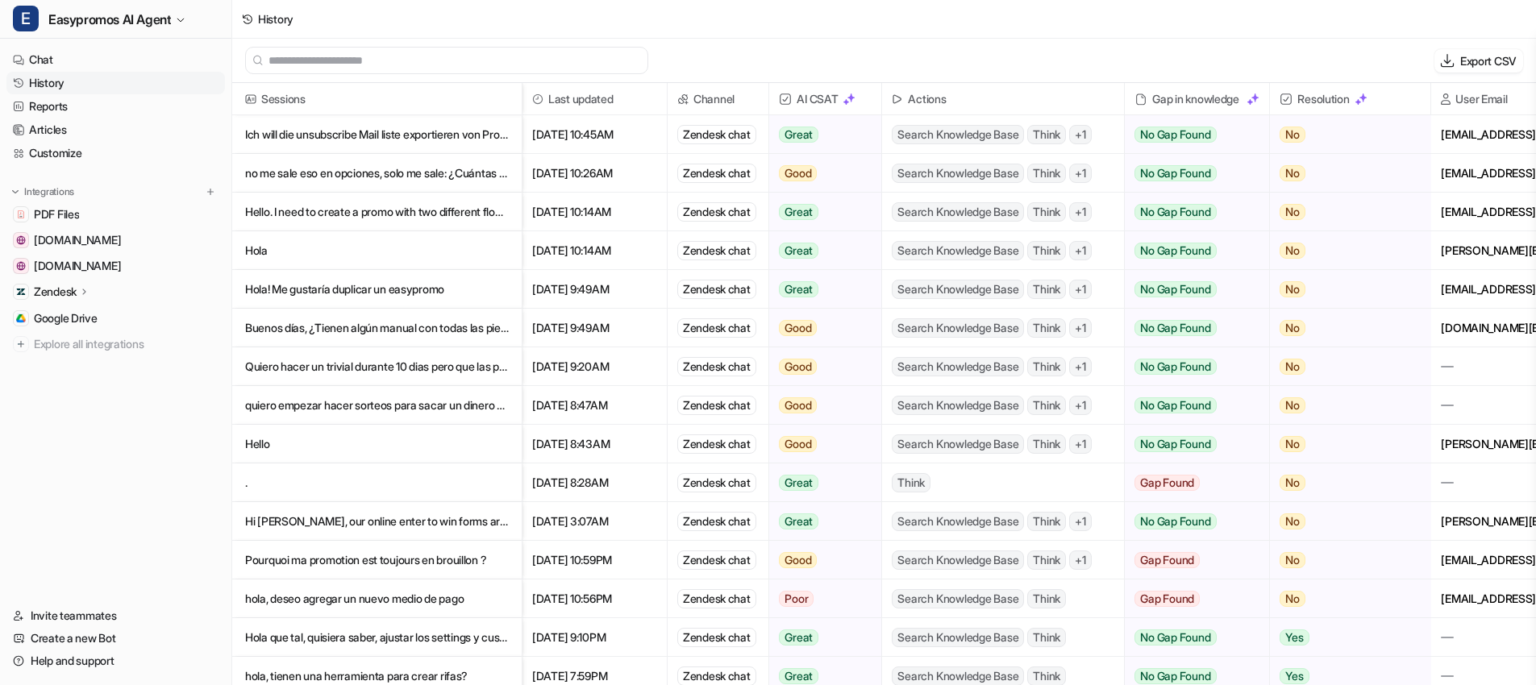
click at [335, 176] on p "no me sale eso en opciones, solo me sale: ¿Cuántas veces puede participar un us…" at bounding box center [377, 173] width 264 height 39
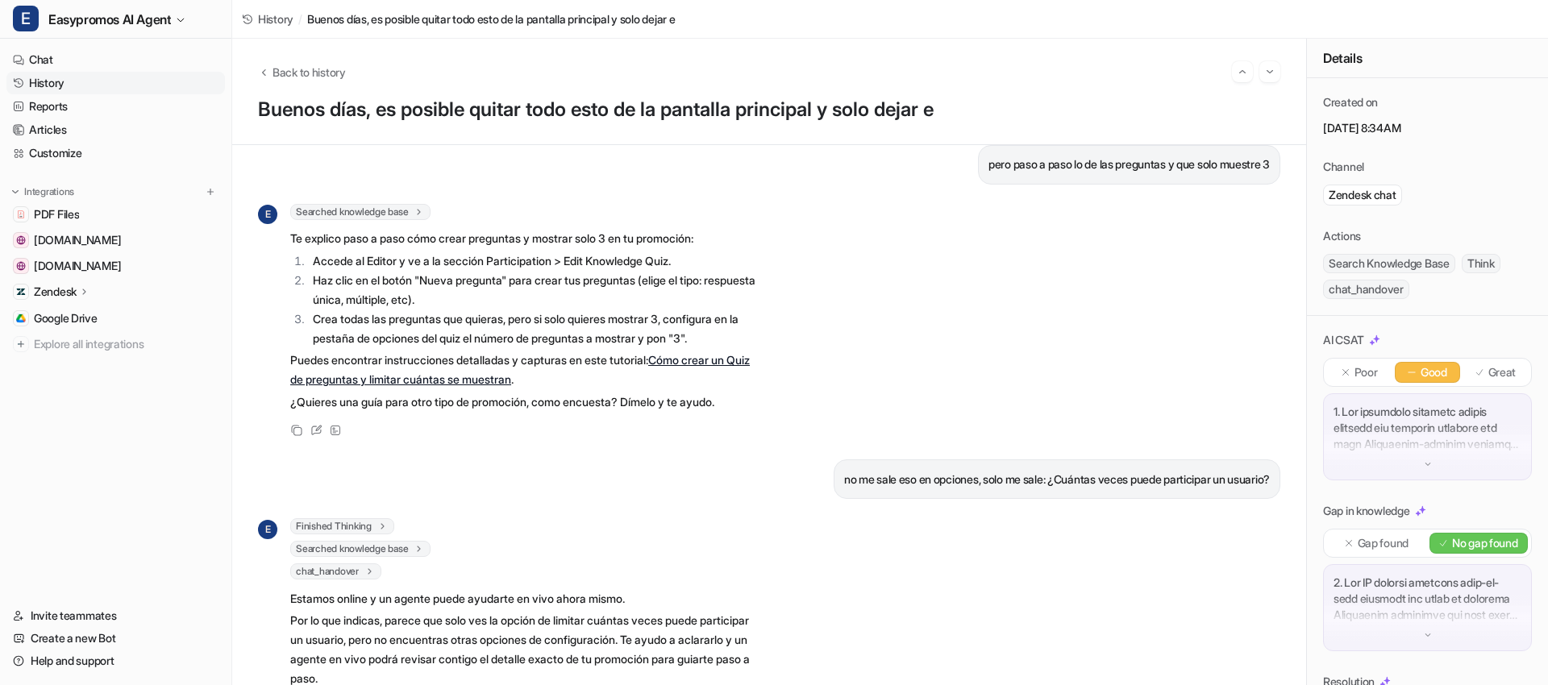
scroll to position [4357, 0]
